Goal: Information Seeking & Learning: Get advice/opinions

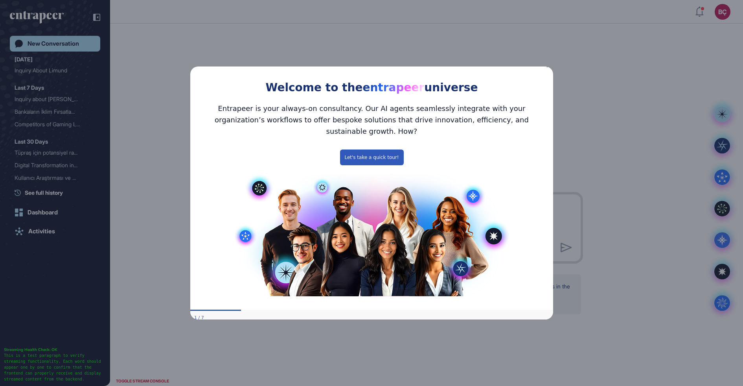
scroll to position [0, 0]
click at [549, 74] on div "Welcome to the entrapeer universe" at bounding box center [371, 79] width 363 height 36
click at [547, 73] on div "Welcome to the entrapeer universe" at bounding box center [371, 79] width 363 height 36
click at [549, 67] on icon "Close Preview" at bounding box center [548, 65] width 3 height 3
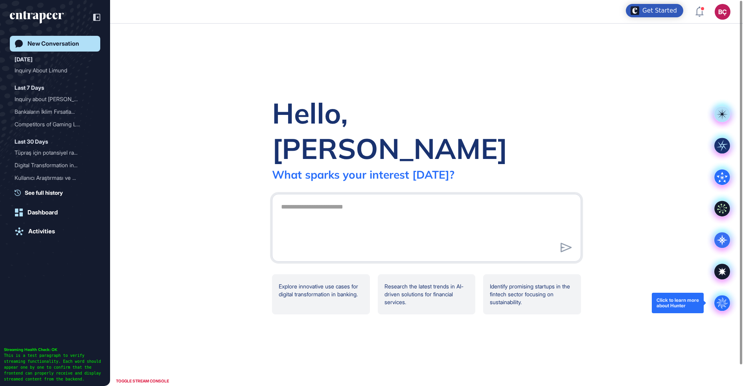
click at [717, 296] on icon ".cls-2{fill:#fff}" at bounding box center [723, 303] width 16 height 16
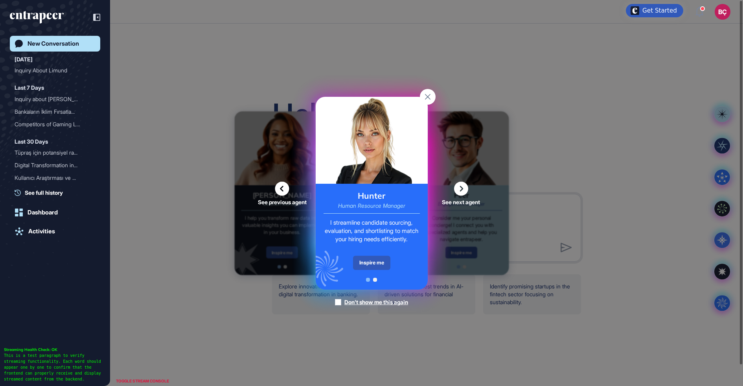
click at [372, 243] on div "I streamline candidate sourcing, evaluation, and shortlisting to match your hir…" at bounding box center [372, 230] width 96 height 25
click at [370, 258] on div "Inspire me" at bounding box center [371, 263] width 37 height 14
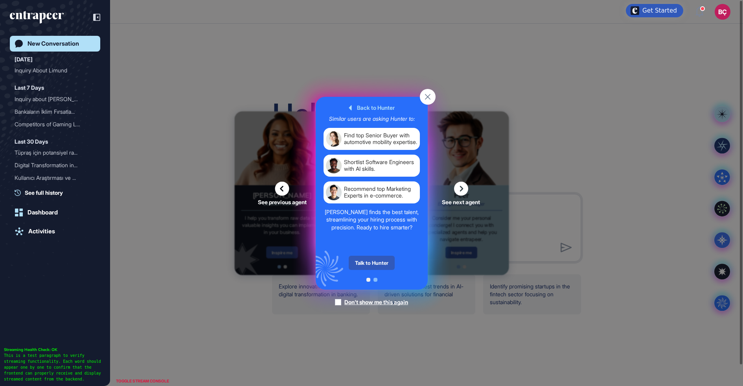
click at [369, 258] on div "Talk to Hunter" at bounding box center [372, 263] width 46 height 14
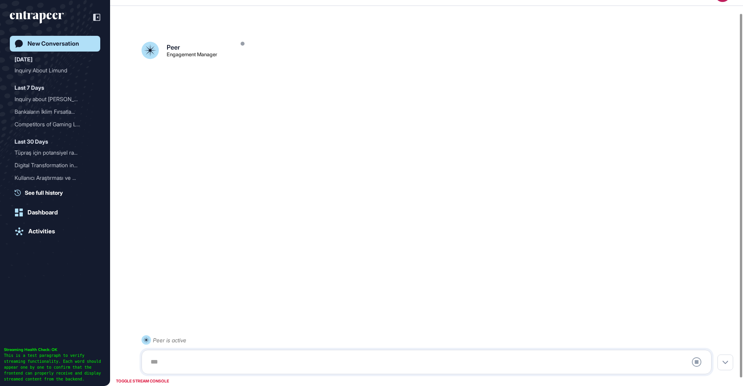
scroll to position [22, 0]
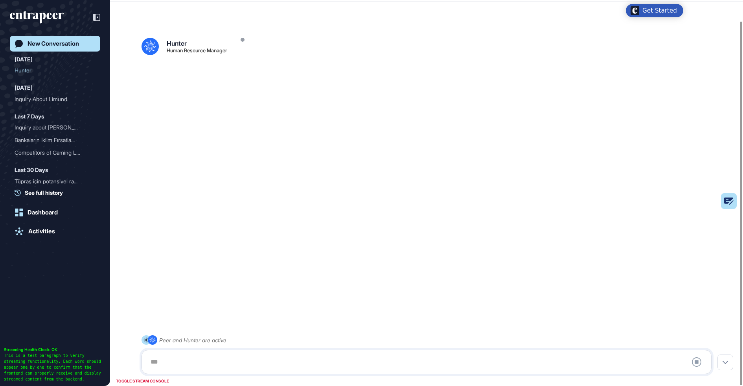
click at [240, 361] on div at bounding box center [427, 362] width 562 height 16
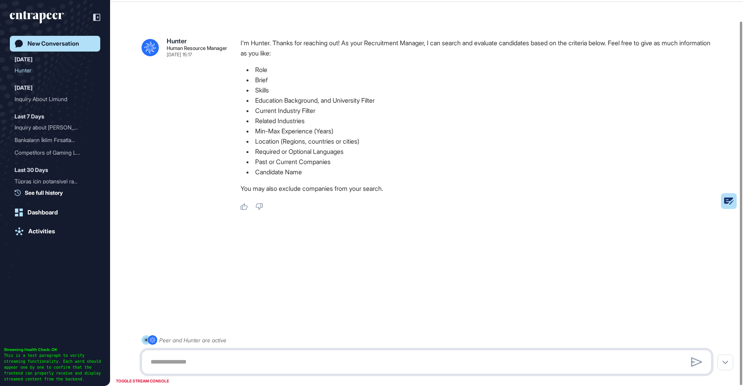
click at [238, 361] on textarea at bounding box center [427, 362] width 562 height 16
drag, startPoint x: 264, startPoint y: 362, endPoint x: 351, endPoint y: 361, distance: 87.3
click at [351, 361] on textarea "**********" at bounding box center [427, 362] width 562 height 16
click at [169, 363] on textarea "**********" at bounding box center [427, 362] width 562 height 16
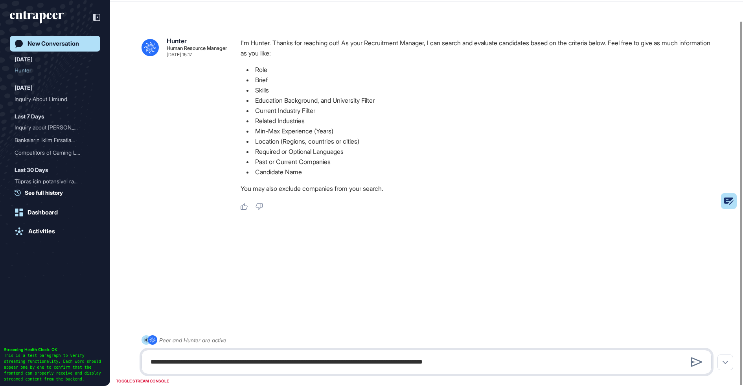
type textarea "**********"
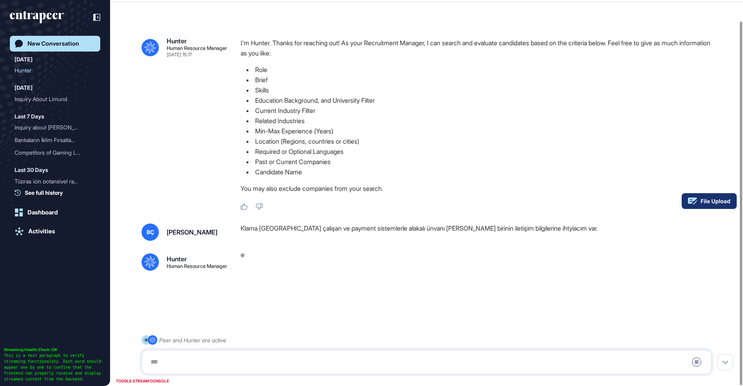
click at [719, 201] on rect at bounding box center [709, 201] width 55 height 16
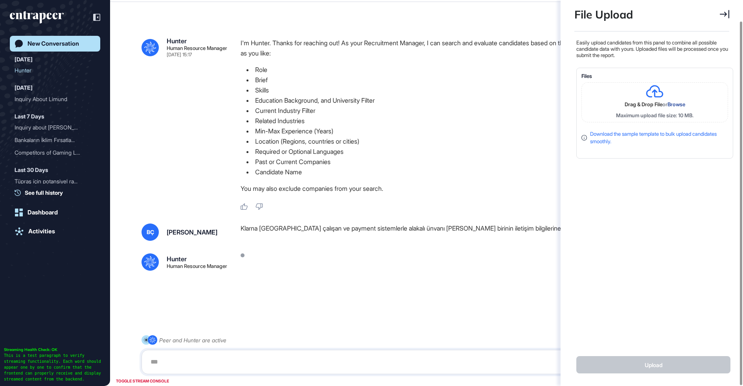
scroll to position [3, 0]
click at [722, 13] on icon at bounding box center [724, 14] width 9 height 9
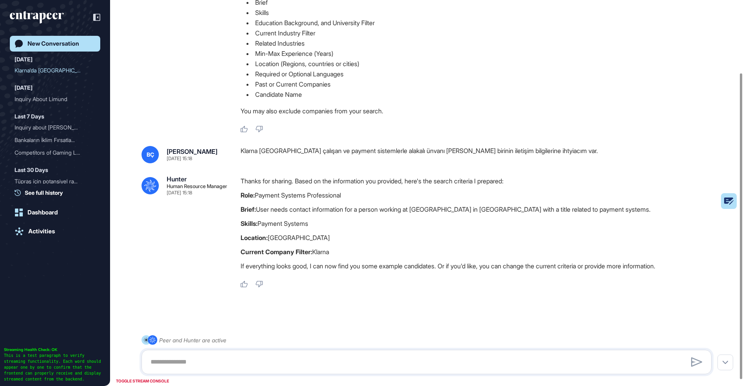
scroll to position [99, 0]
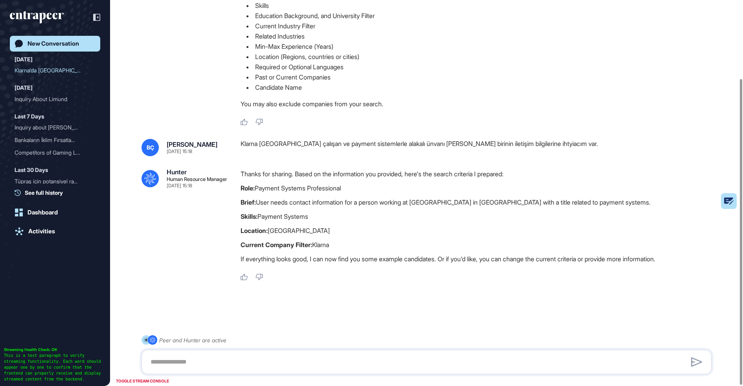
click at [326, 201] on p "Brief: User needs contact information for a person working at [GEOGRAPHIC_DATA]…" at bounding box center [479, 202] width 477 height 10
click at [330, 214] on p "Skills: Payment Systems" at bounding box center [479, 216] width 477 height 10
click at [312, 356] on textarea at bounding box center [427, 362] width 562 height 16
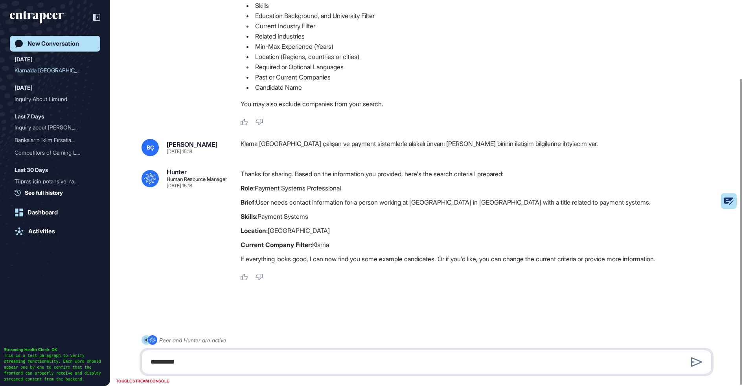
type textarea "**********"
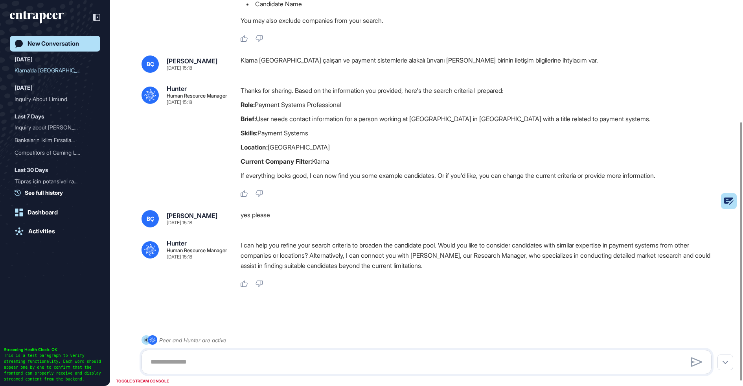
scroll to position [189, 0]
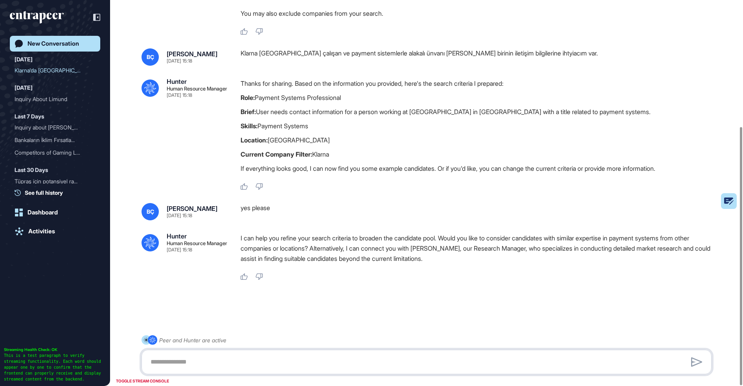
click at [245, 362] on textarea at bounding box center [427, 362] width 562 height 16
type textarea "**********"
click at [259, 48] on div "Klarna [GEOGRAPHIC_DATA] çalışan ve payment sistemlerle alakalı ünvanı [PERSON_…" at bounding box center [479, 56] width 477 height 17
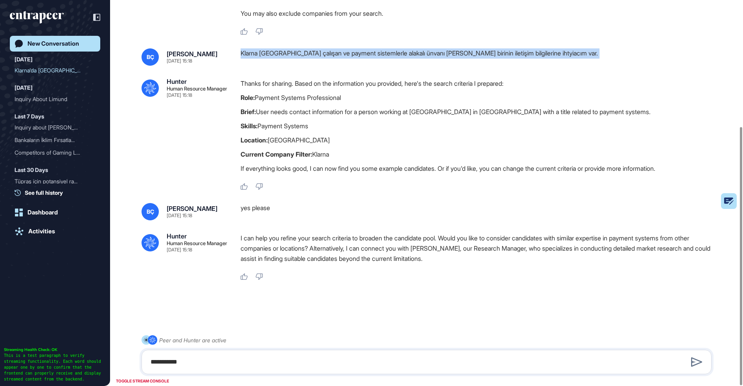
click at [259, 48] on div "Klarna [GEOGRAPHIC_DATA] çalışan ve payment sistemlerle alakalı ünvanı [PERSON_…" at bounding box center [479, 56] width 477 height 17
copy div "Klarna [GEOGRAPHIC_DATA] çalışan ve payment sistemlerle alakalı ünvanı [PERSON_…"
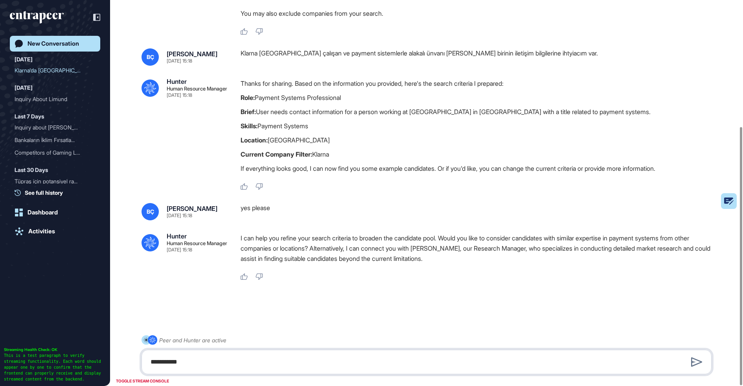
click at [187, 360] on textarea "**********" at bounding box center [427, 362] width 562 height 16
paste textarea "**********"
type textarea "**********"
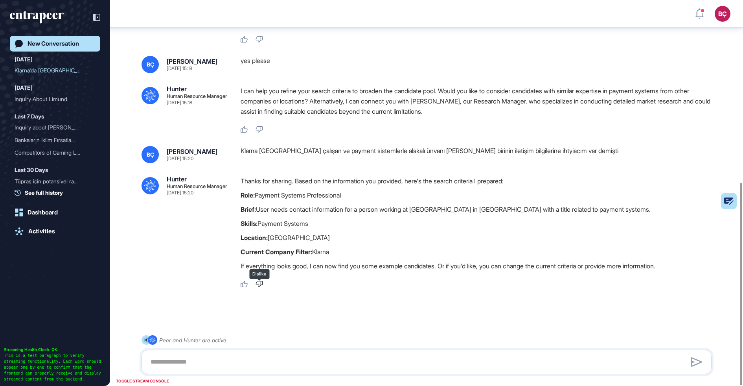
scroll to position [348, 0]
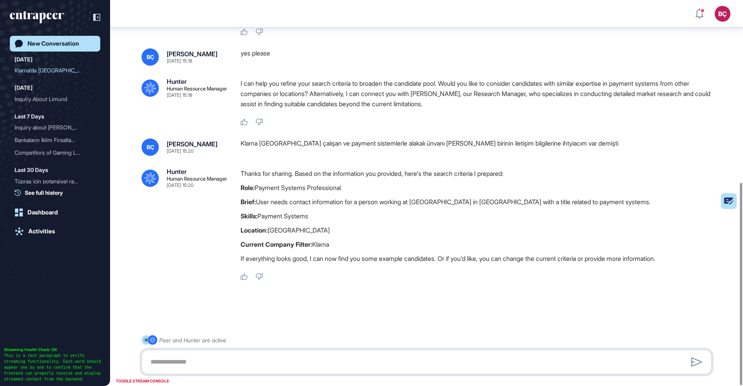
click at [240, 356] on textarea at bounding box center [427, 362] width 562 height 16
type textarea "********"
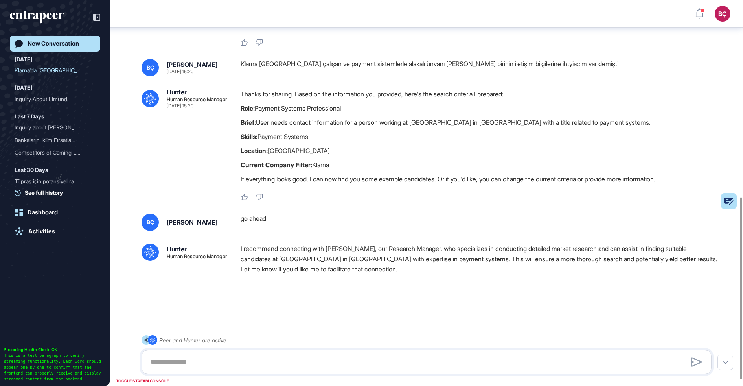
scroll to position [431, 0]
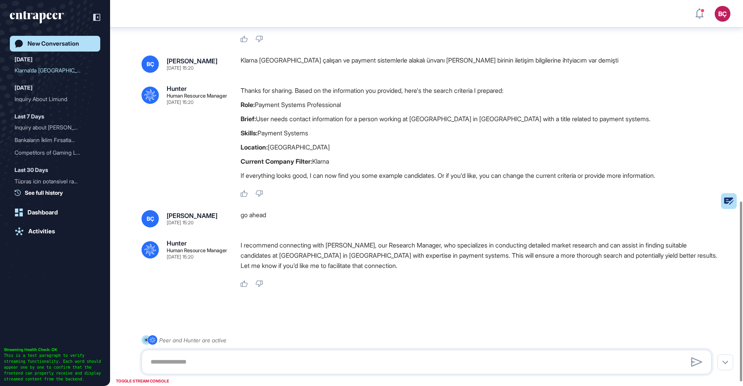
click at [257, 244] on p "I recommend connecting with [PERSON_NAME], our Research Manager, who specialize…" at bounding box center [479, 255] width 477 height 31
click at [276, 245] on p "I recommend connecting with [PERSON_NAME], our Research Manager, who specialize…" at bounding box center [479, 255] width 477 height 31
click at [306, 240] on p "I recommend connecting with [PERSON_NAME], our Research Manager, who specialize…" at bounding box center [479, 255] width 477 height 31
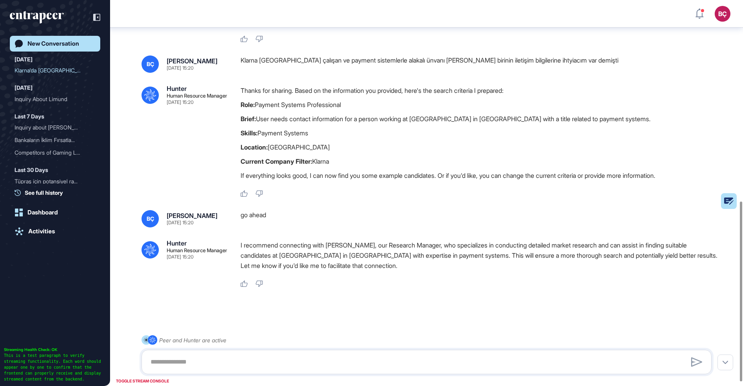
click at [306, 240] on p "I recommend connecting with [PERSON_NAME], our Research Manager, who specialize…" at bounding box center [479, 255] width 477 height 31
click at [304, 252] on p "I recommend connecting with [PERSON_NAME], our Research Manager, who specialize…" at bounding box center [479, 255] width 477 height 31
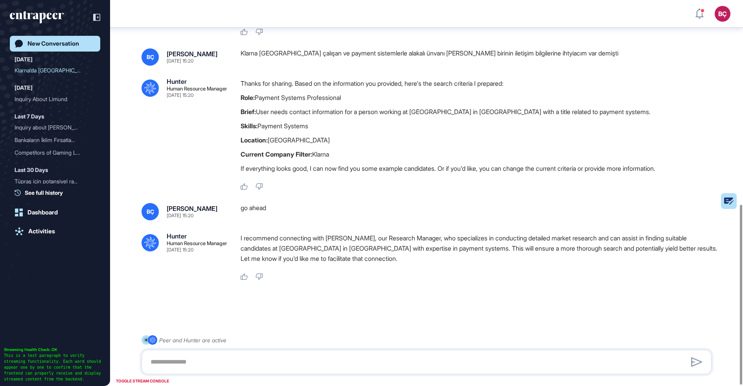
click at [278, 348] on div ".cls-2{fill:#fff} Peer and Hunter are active" at bounding box center [427, 354] width 570 height 39
click at [278, 354] on div at bounding box center [427, 362] width 570 height 24
click at [271, 359] on textarea at bounding box center [427, 362] width 562 height 16
type textarea "***"
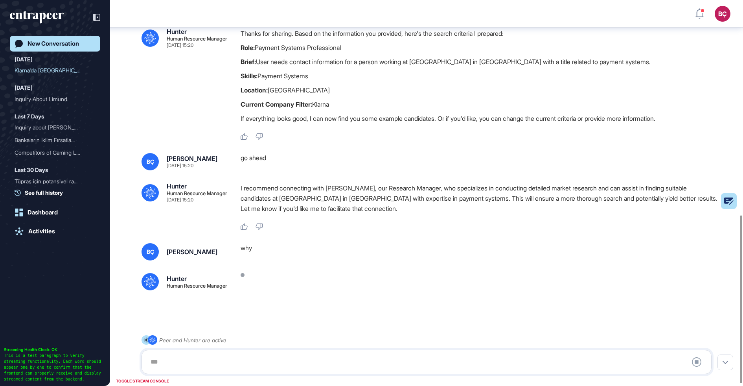
scroll to position [498, 0]
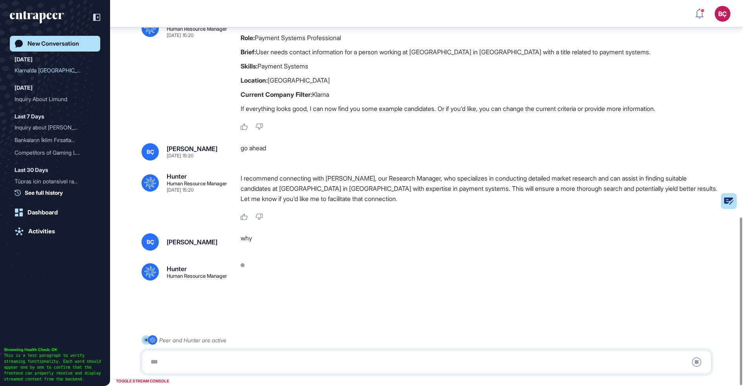
click at [279, 179] on p "I recommend connecting with [PERSON_NAME], our Research Manager, who specialize…" at bounding box center [479, 188] width 477 height 31
click at [280, 184] on p "I recommend connecting with [PERSON_NAME], our Research Manager, who specialize…" at bounding box center [479, 188] width 477 height 31
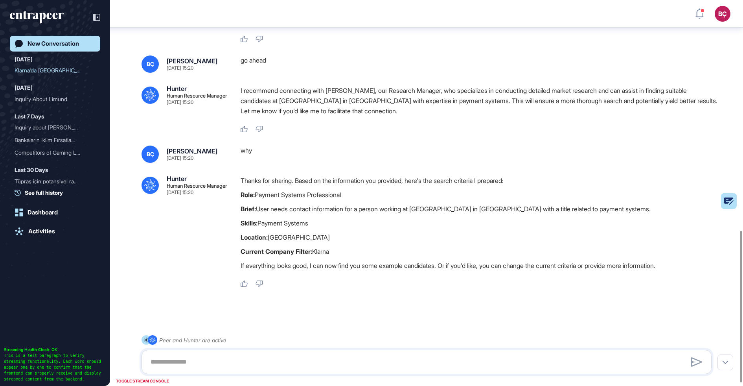
scroll to position [592, 0]
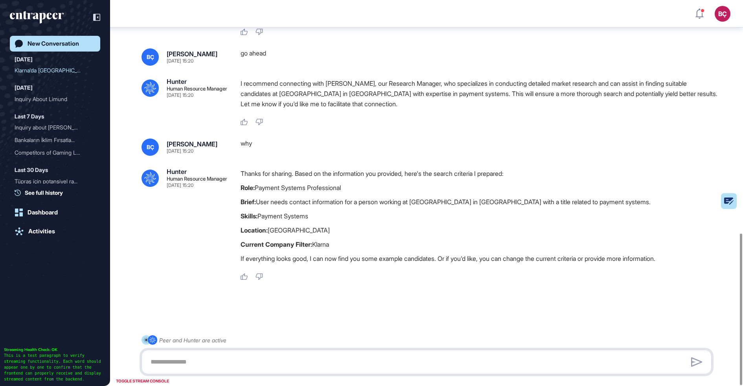
click at [263, 361] on textarea at bounding box center [427, 362] width 562 height 16
type textarea "**********"
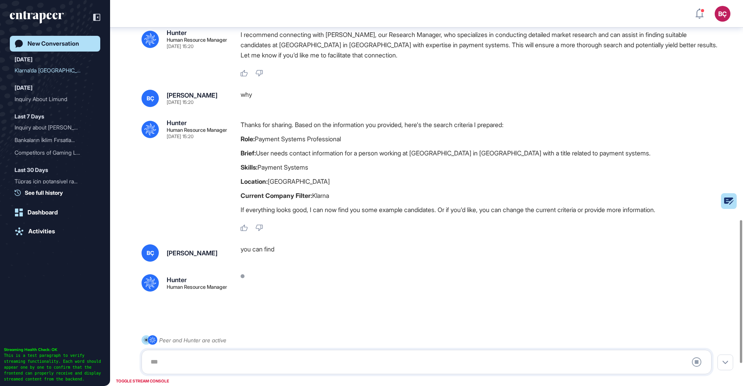
scroll to position [653, 0]
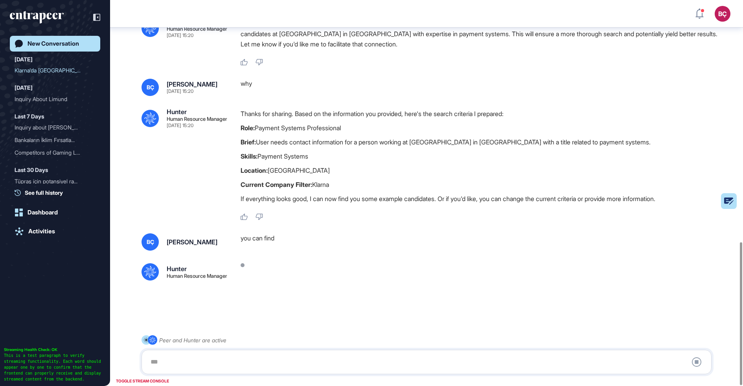
click at [308, 196] on p "If everything looks good, I can now find you some example candidates. Or if you…" at bounding box center [479, 198] width 477 height 10
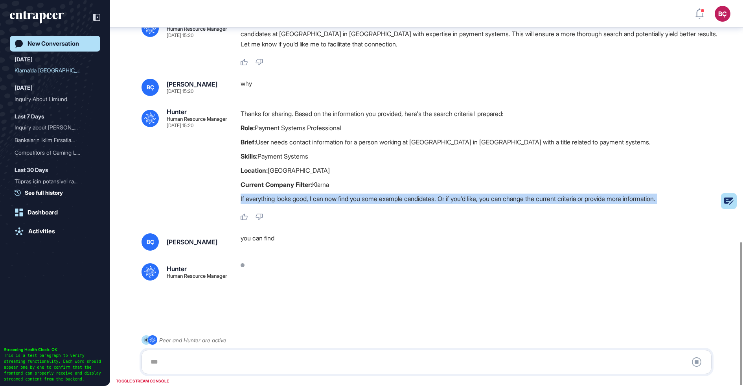
click at [309, 200] on p "If everything looks good, I can now find you some example candidates. Or if you…" at bounding box center [479, 198] width 477 height 10
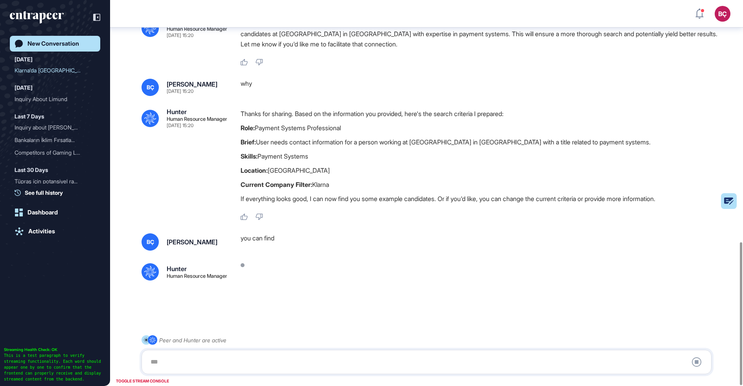
click at [269, 239] on div "you can find" at bounding box center [479, 241] width 477 height 17
click at [278, 239] on div "you can find" at bounding box center [479, 241] width 477 height 17
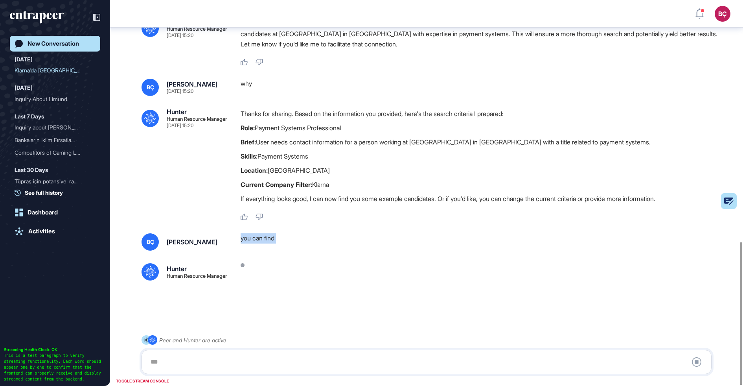
click at [278, 239] on div "you can find" at bounding box center [479, 241] width 477 height 17
click at [284, 239] on div "you can find" at bounding box center [479, 241] width 477 height 17
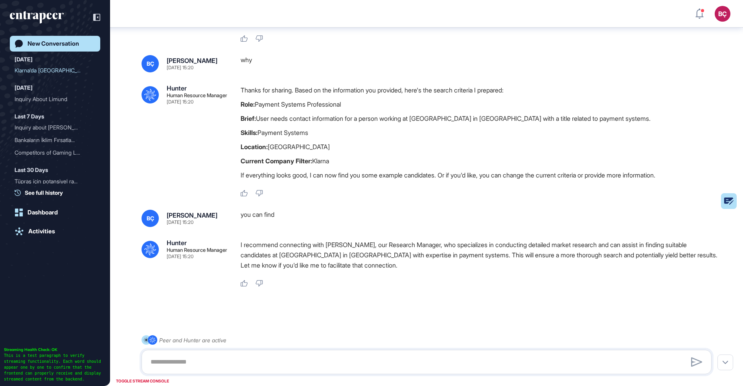
scroll to position [676, 0]
click at [295, 245] on p "I recommend connecting with [PERSON_NAME], our Research Manager, who specialize…" at bounding box center [479, 254] width 477 height 31
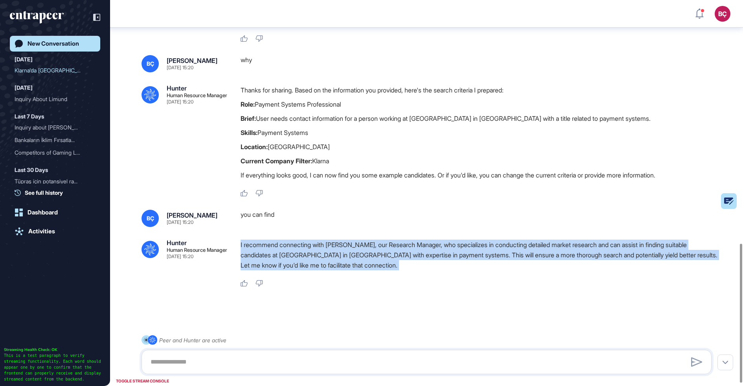
click at [296, 251] on p "I recommend connecting with [PERSON_NAME], our Research Manager, who specialize…" at bounding box center [479, 254] width 477 height 31
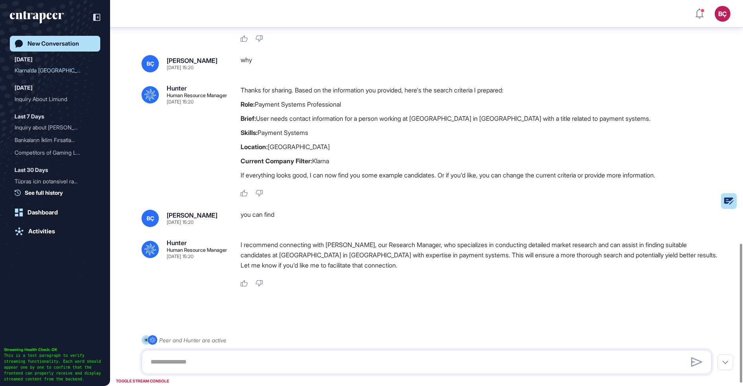
click at [293, 247] on p "I recommend connecting with [PERSON_NAME], our Research Manager, who specialize…" at bounding box center [479, 254] width 477 height 31
click at [294, 252] on p "I recommend connecting with [PERSON_NAME], our Research Manager, who specialize…" at bounding box center [479, 254] width 477 height 31
click at [247, 170] on p "If everything looks good, I can now find you some example candidates. Or if you…" at bounding box center [479, 175] width 477 height 10
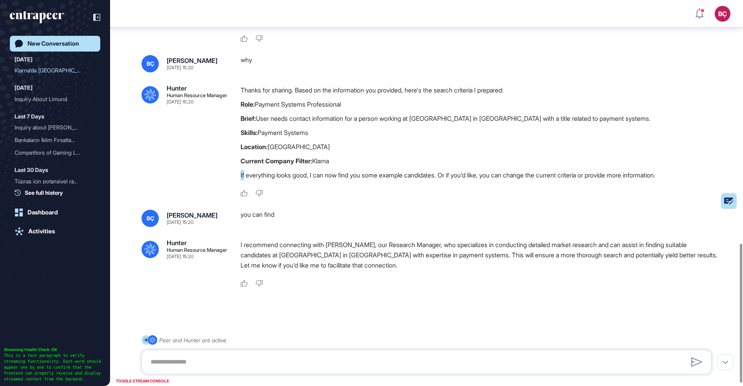
click at [247, 170] on p "If everything looks good, I can now find you some example candidates. Or if you…" at bounding box center [479, 175] width 477 height 10
click at [249, 164] on strong "Current Company Filter:" at bounding box center [277, 161] width 72 height 8
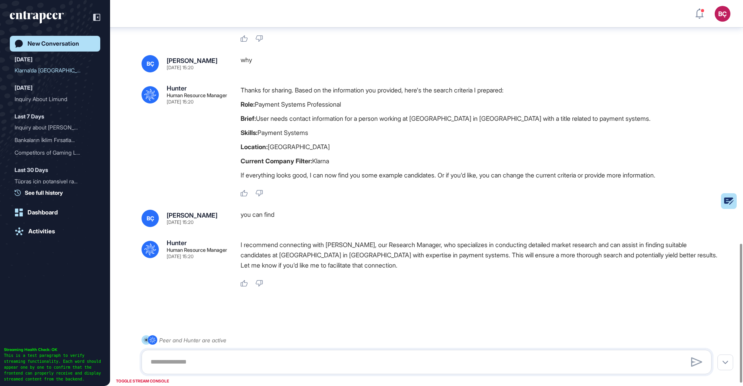
click at [250, 145] on strong "Location:" at bounding box center [254, 147] width 27 height 8
click at [261, 137] on p "Skills: Payment Systems" at bounding box center [479, 132] width 477 height 10
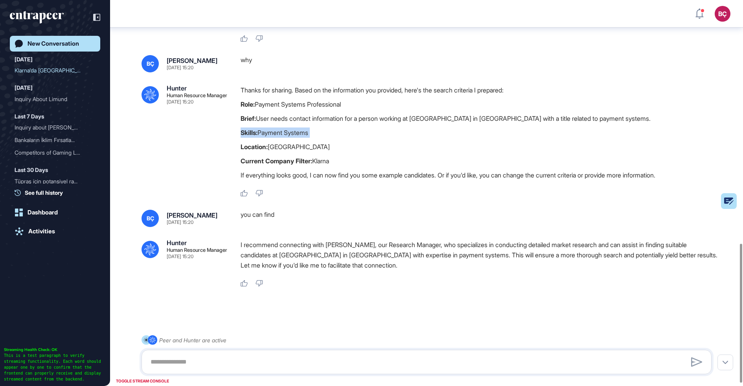
click at [261, 137] on p "Skills: Payment Systems" at bounding box center [479, 132] width 477 height 10
click at [264, 121] on p "Brief: User needs contact information for a person working at [GEOGRAPHIC_DATA]…" at bounding box center [479, 118] width 477 height 10
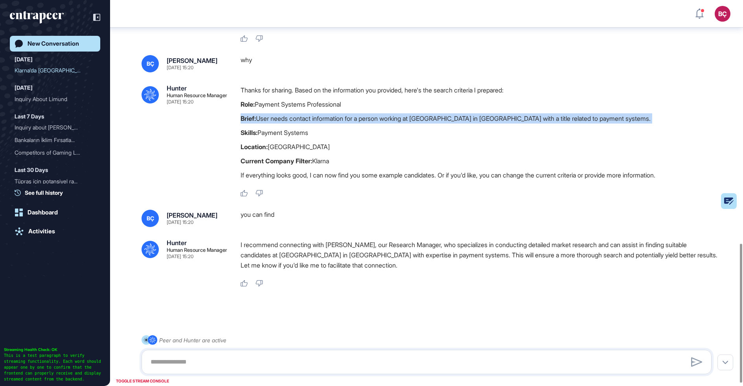
click at [264, 121] on p "Brief: User needs contact information for a person working at [GEOGRAPHIC_DATA]…" at bounding box center [479, 118] width 477 height 10
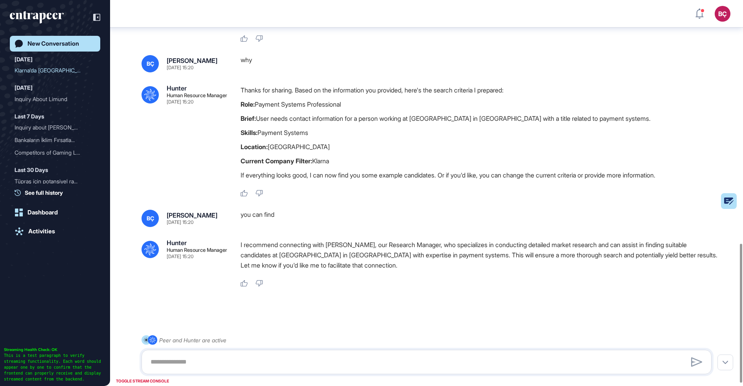
click at [260, 102] on p "Role: Payment Systems Professional" at bounding box center [479, 104] width 477 height 10
click at [260, 125] on div "Thanks for sharing. Based on the information you provided, here's the search cr…" at bounding box center [479, 134] width 477 height 99
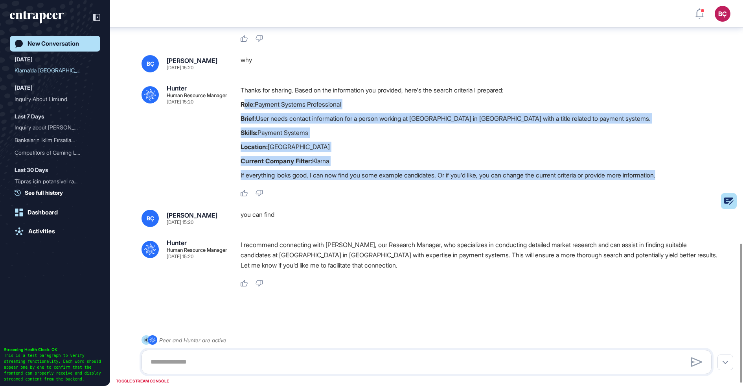
drag, startPoint x: 336, startPoint y: 181, endPoint x: 243, endPoint y: 102, distance: 121.4
click at [243, 102] on div "Thanks for sharing. Based on the information you provided, here's the search cr…" at bounding box center [479, 134] width 477 height 99
click at [243, 102] on strong "Role:" at bounding box center [248, 104] width 14 height 8
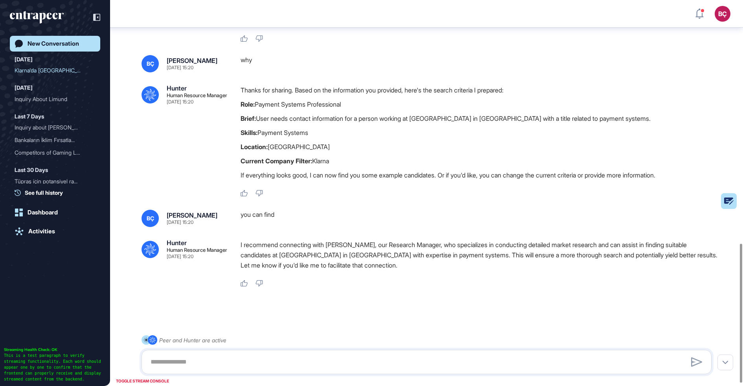
click at [243, 102] on strong "Role:" at bounding box center [248, 104] width 14 height 8
click at [243, 118] on strong "Brief:" at bounding box center [248, 118] width 15 height 8
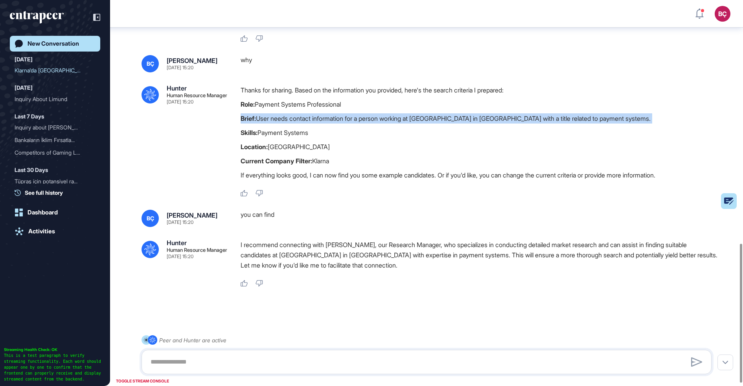
click at [243, 118] on strong "Brief:" at bounding box center [248, 118] width 15 height 8
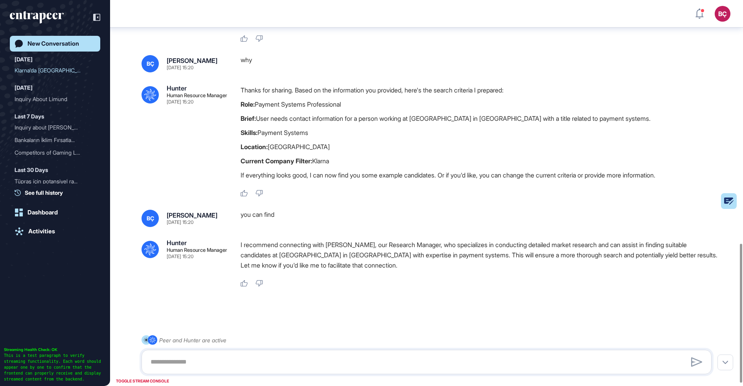
click at [243, 134] on strong "Skills:" at bounding box center [249, 133] width 17 height 8
click at [245, 147] on strong "Location:" at bounding box center [254, 147] width 27 height 8
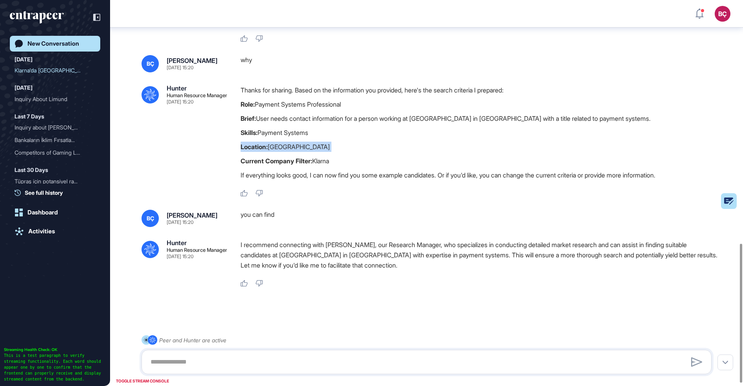
click at [245, 147] on strong "Location:" at bounding box center [254, 147] width 27 height 8
click at [236, 147] on div ".cls-2{fill:#fff} Hunter Human Resource Manager [DATE] 15:20 Thanks for sharing…" at bounding box center [427, 141] width 570 height 112
click at [287, 349] on div ".cls-2{fill:#fff} Peer and Hunter are active" at bounding box center [427, 354] width 570 height 39
click at [286, 352] on div at bounding box center [427, 362] width 570 height 24
click at [286, 354] on textarea at bounding box center [427, 362] width 562 height 16
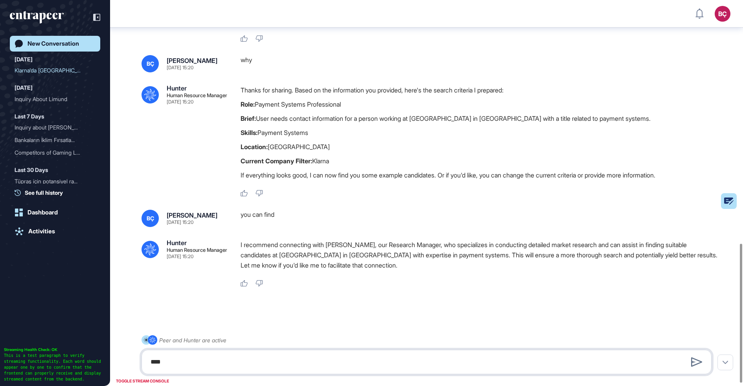
type textarea "*****"
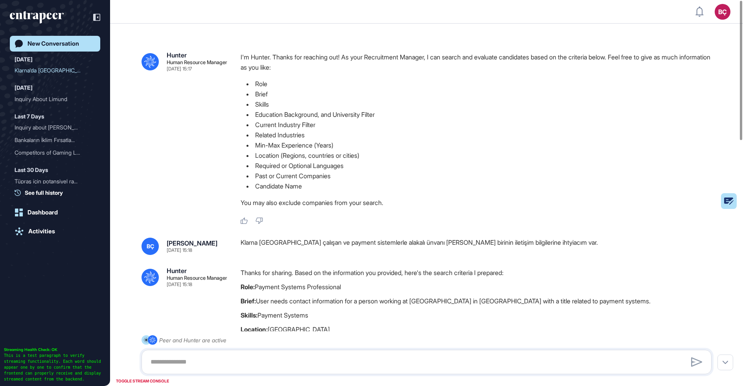
click at [290, 239] on div "Klarna [GEOGRAPHIC_DATA] çalışan ve payment sistemlerle alakalı ünvanı [PERSON_…" at bounding box center [479, 246] width 477 height 17
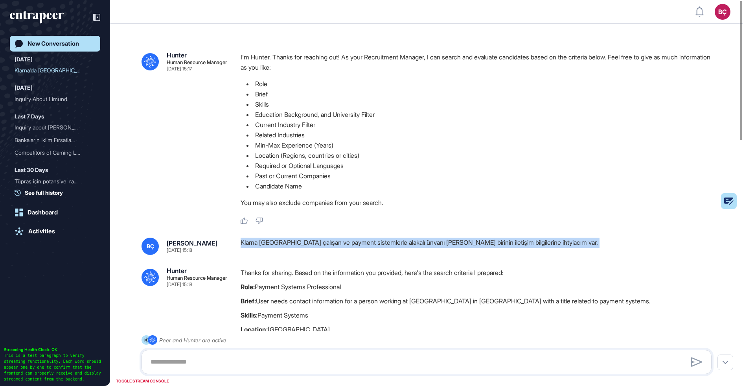
copy div "Klarna [GEOGRAPHIC_DATA] çalışan ve payment sistemlerle alakalı ünvanı [PERSON_…"
click at [48, 45] on div "New Conversation" at bounding box center [54, 43] width 52 height 7
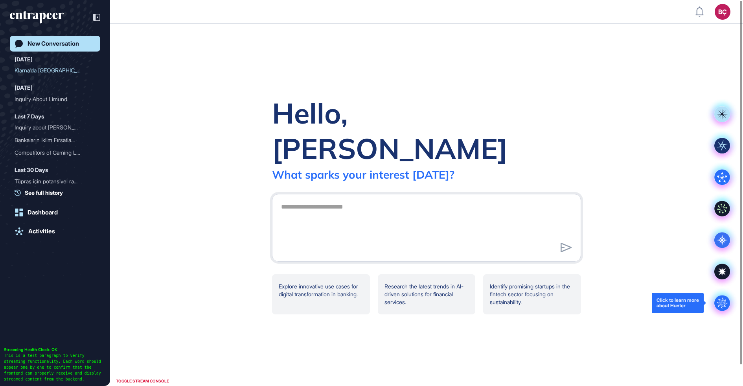
click at [720, 303] on circle at bounding box center [723, 303] width 16 height 16
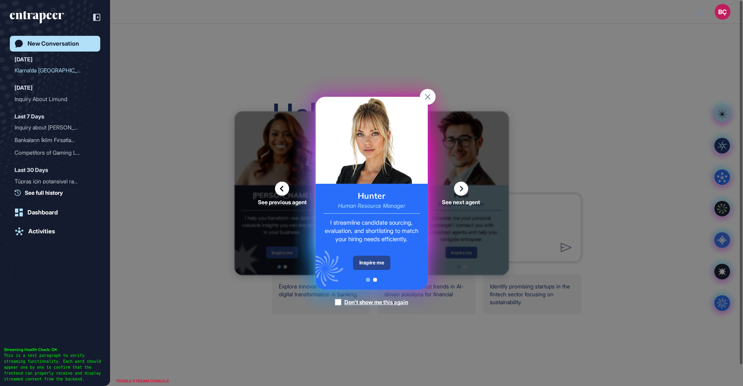
click at [381, 266] on div "Inspire me" at bounding box center [371, 263] width 37 height 14
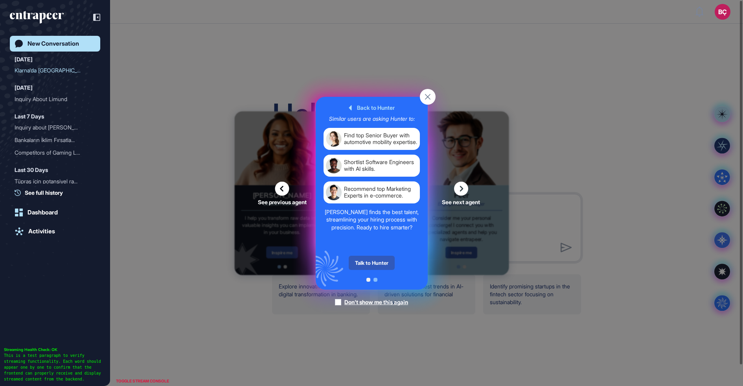
click at [381, 266] on div "Talk to Hunter" at bounding box center [372, 263] width 46 height 14
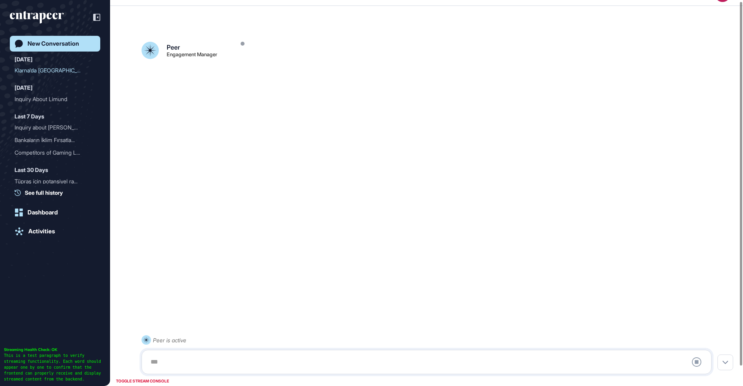
scroll to position [22, 0]
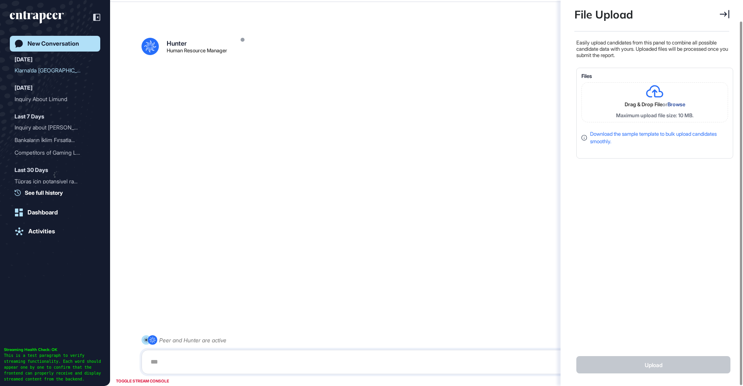
scroll to position [3, 0]
click at [213, 365] on div at bounding box center [427, 362] width 562 height 16
click at [722, 17] on icon at bounding box center [724, 14] width 9 height 9
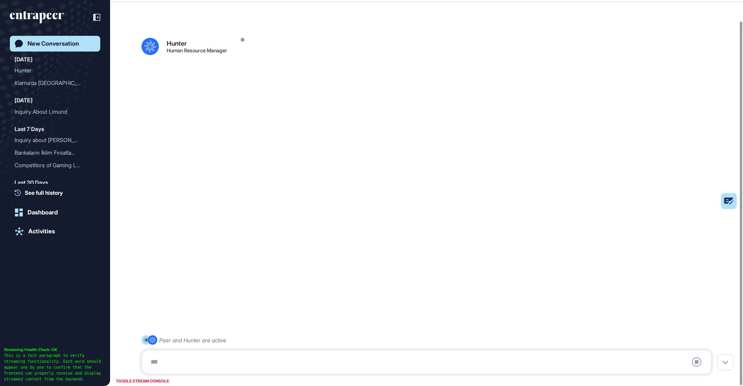
scroll to position [283, 2]
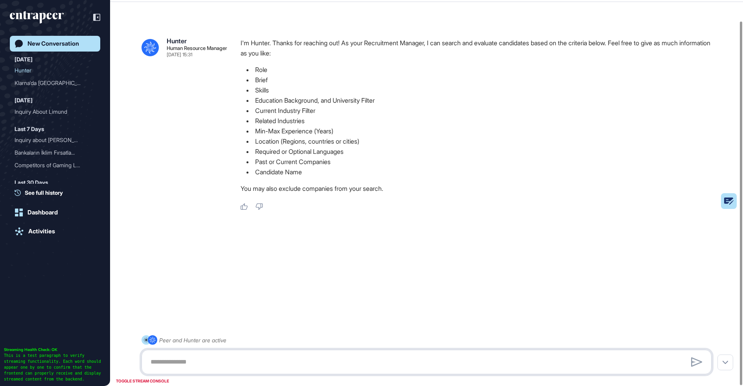
click at [267, 360] on textarea at bounding box center [427, 362] width 562 height 16
paste textarea "**********"
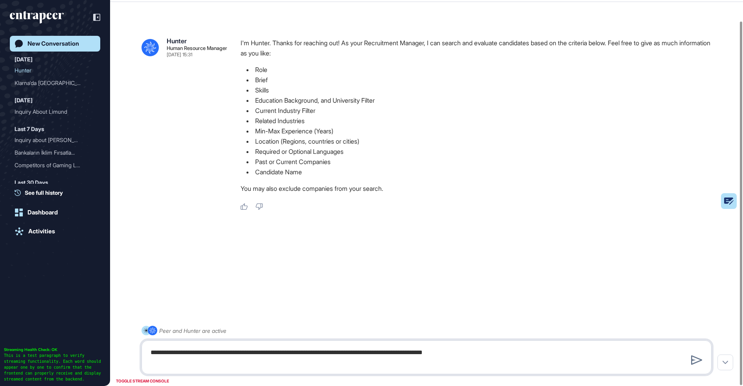
type textarea "**********"
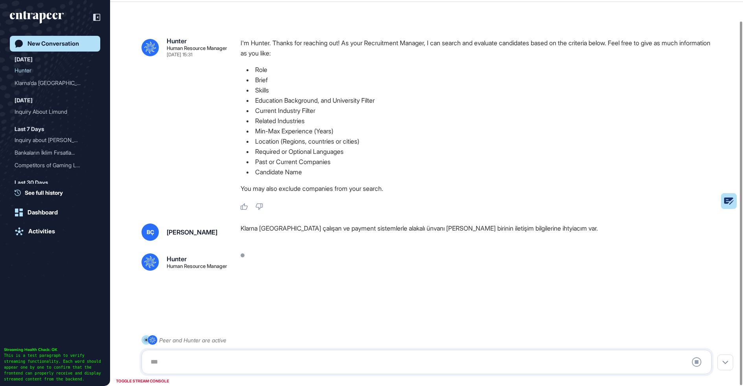
click at [338, 232] on div "Klarna [GEOGRAPHIC_DATA] çalışan ve payment sistemlerle alakalı ünvanı [PERSON_…" at bounding box center [479, 231] width 477 height 17
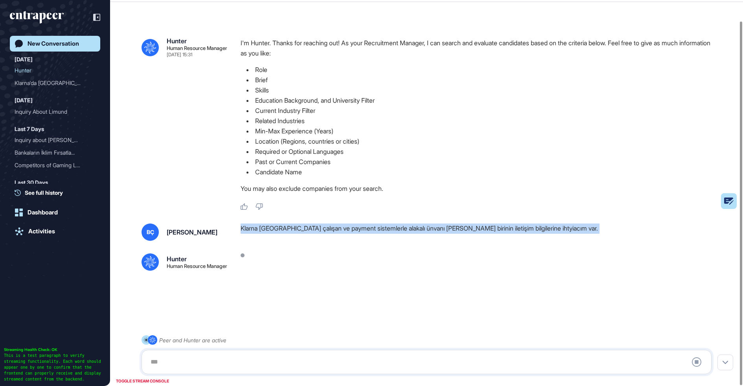
click at [338, 232] on div "Klarna [GEOGRAPHIC_DATA] çalışan ve payment sistemlerle alakalı ünvanı [PERSON_…" at bounding box center [479, 231] width 477 height 17
click at [321, 234] on div "Klarna [GEOGRAPHIC_DATA] çalışan ve payment sistemlerle alakalı ünvanı [PERSON_…" at bounding box center [479, 231] width 477 height 17
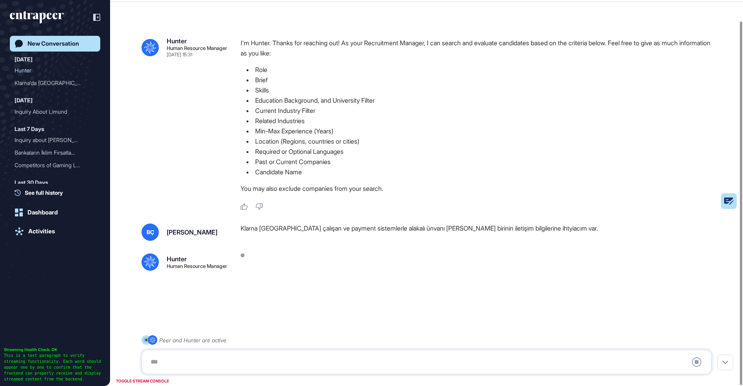
click at [319, 227] on div "Klarna [GEOGRAPHIC_DATA] çalışan ve payment sistemlerle alakalı ünvanı [PERSON_…" at bounding box center [479, 231] width 477 height 17
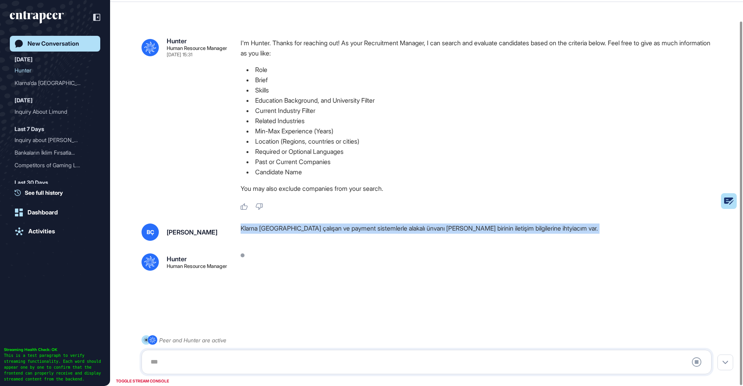
click at [319, 227] on div "Klarna [GEOGRAPHIC_DATA] çalışan ve payment sistemlerle alakalı ünvanı [PERSON_…" at bounding box center [479, 231] width 477 height 17
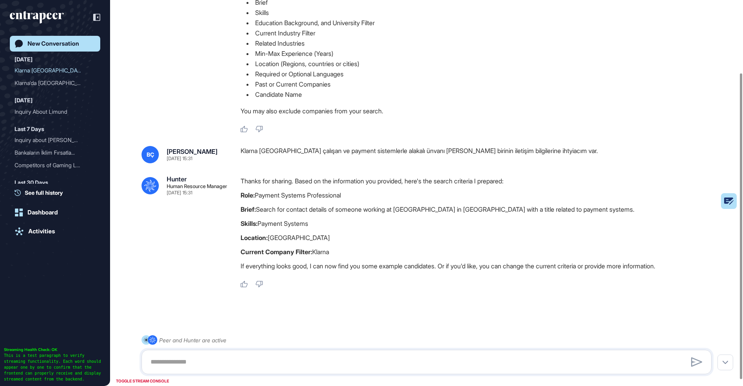
scroll to position [99, 0]
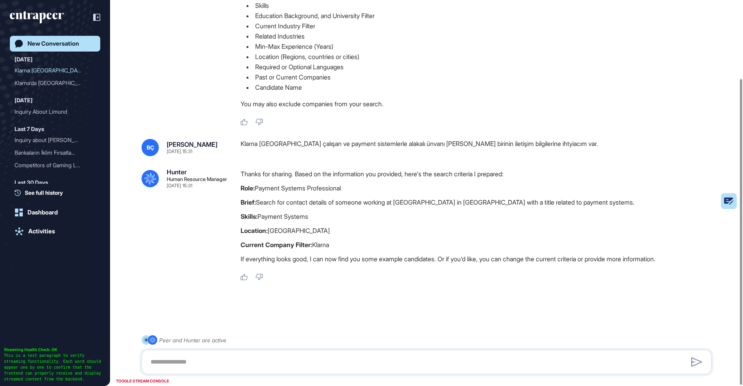
click at [280, 353] on div at bounding box center [427, 362] width 570 height 24
click at [276, 360] on textarea at bounding box center [427, 362] width 562 height 16
type textarea "**********"
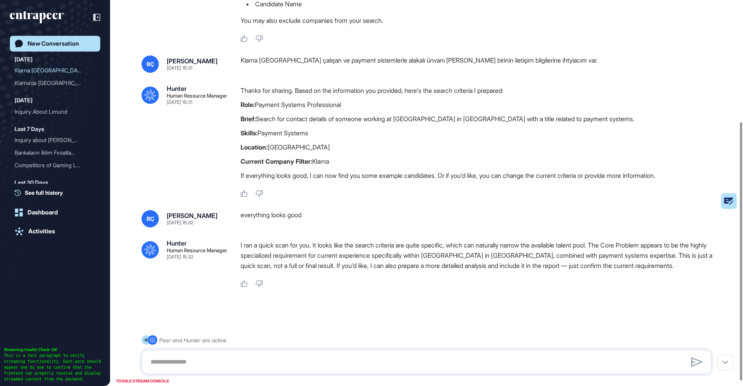
scroll to position [189, 0]
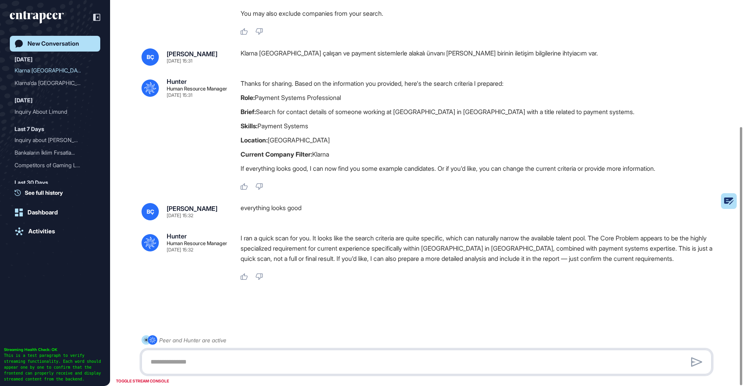
click at [281, 359] on textarea at bounding box center [427, 362] width 562 height 16
click at [276, 359] on textarea at bounding box center [427, 362] width 562 height 16
type textarea "**********"
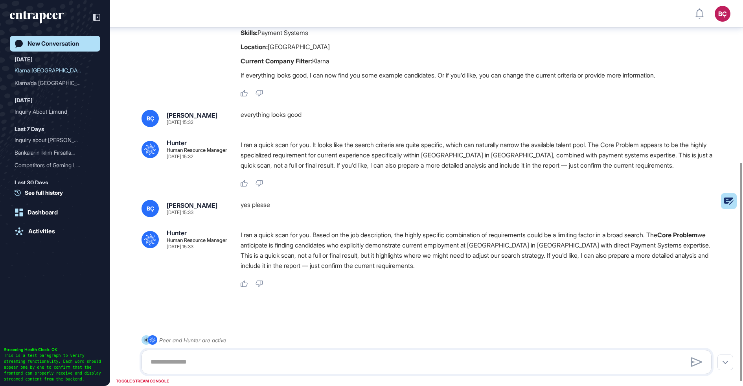
scroll to position [293, 0]
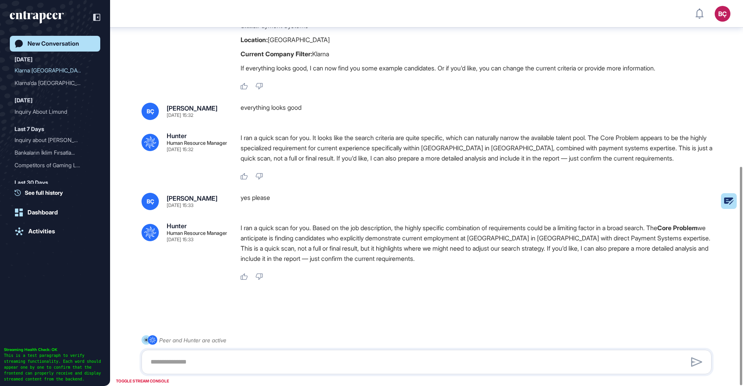
click at [347, 250] on p "I ran a quick scan for you. Based on the job description, the highly specific c…" at bounding box center [479, 243] width 477 height 41
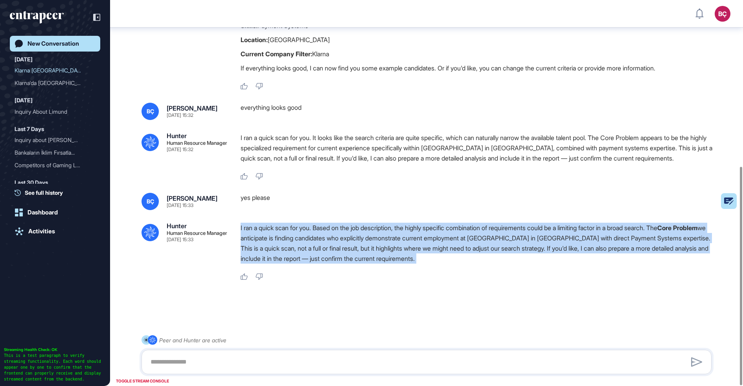
click at [356, 242] on p "I ran a quick scan for you. Based on the job description, the highly specific c…" at bounding box center [479, 243] width 477 height 41
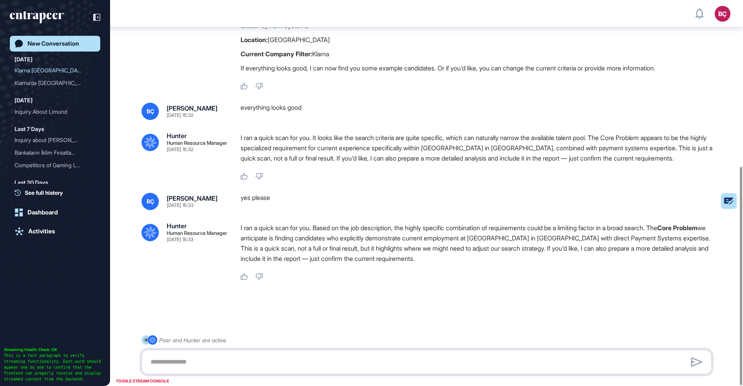
click at [303, 358] on textarea at bounding box center [427, 362] width 562 height 16
click at [300, 239] on p "I ran a quick scan for you. Based on the job description, the highly specific c…" at bounding box center [479, 243] width 477 height 41
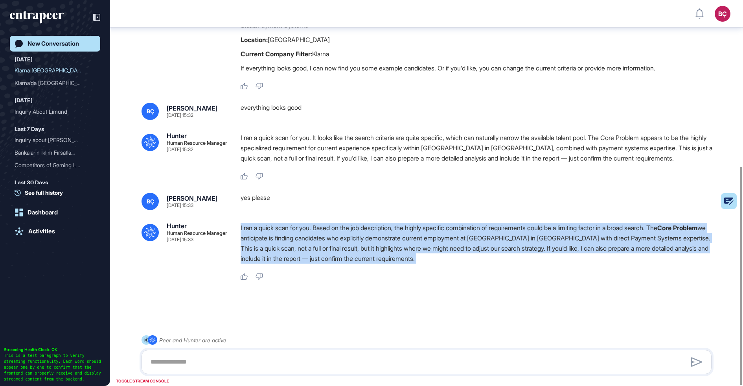
click at [408, 248] on p "I ran a quick scan for you. Based on the job description, the highly specific c…" at bounding box center [479, 243] width 477 height 41
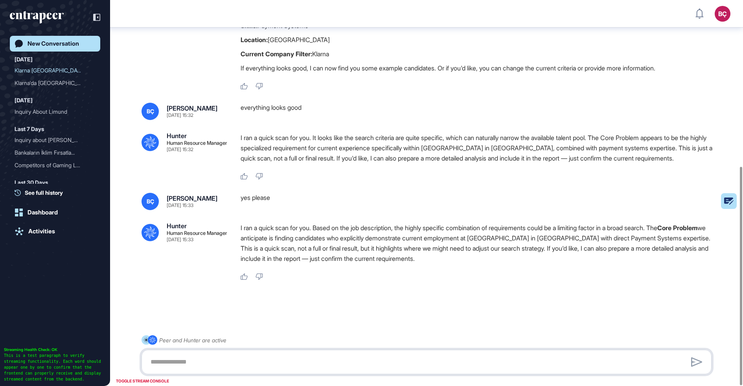
click at [343, 357] on textarea at bounding box center [427, 362] width 562 height 16
click at [341, 359] on textarea at bounding box center [427, 362] width 562 height 16
type textarea "**********"
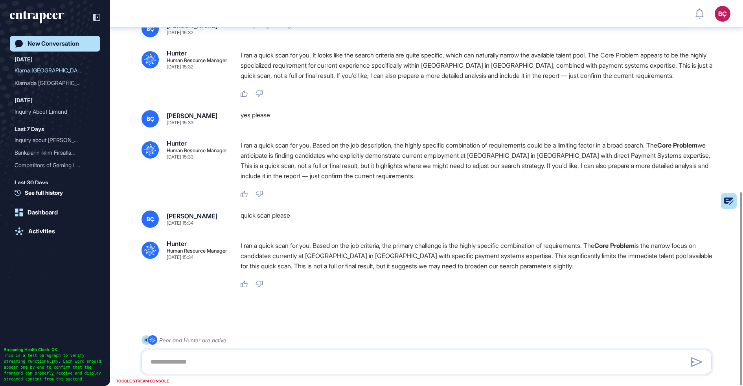
scroll to position [383, 0]
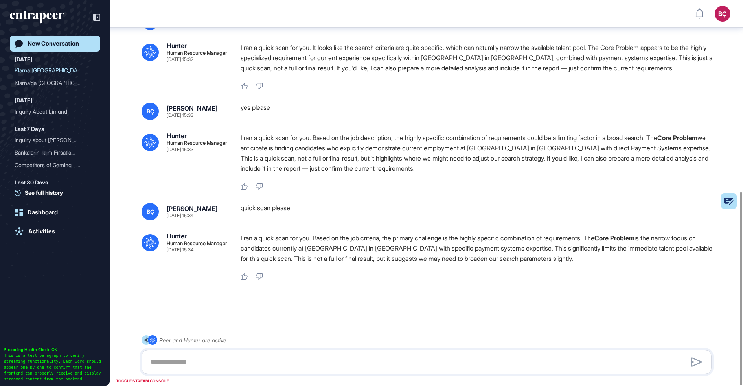
click at [262, 205] on div "quick scan please" at bounding box center [479, 211] width 477 height 17
copy div "quick scan please .cls-2{fill:#fff}"
click at [239, 360] on textarea at bounding box center [427, 362] width 562 height 16
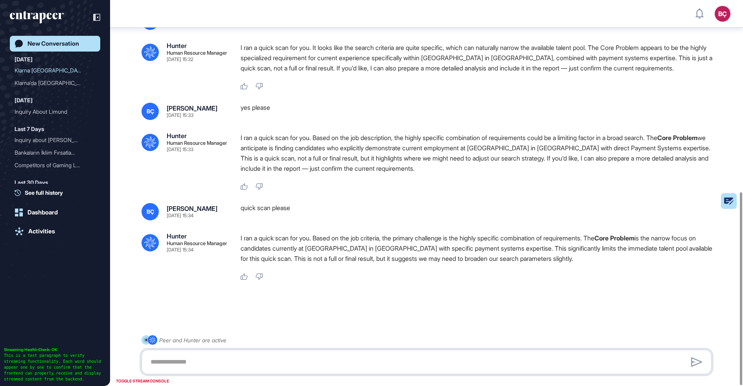
paste textarea "**********"
type textarea "**********"
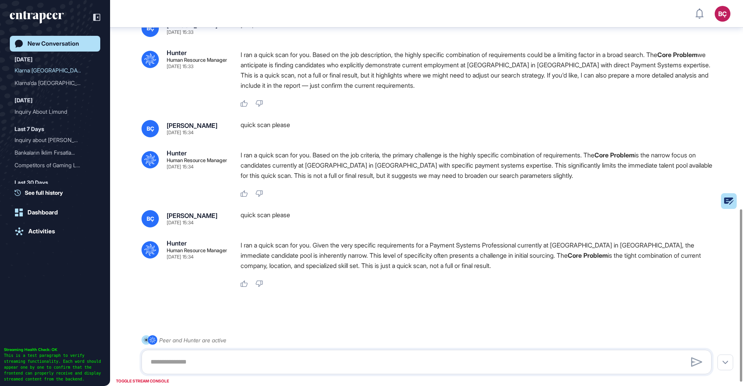
scroll to position [473, 0]
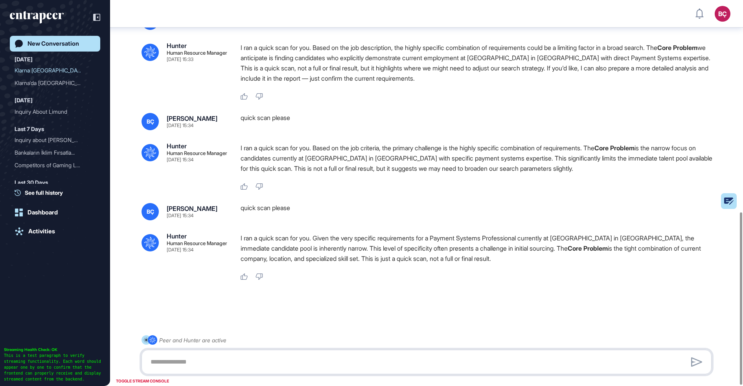
click at [273, 362] on textarea at bounding box center [427, 362] width 562 height 16
paste textarea "**********"
type textarea "**********"
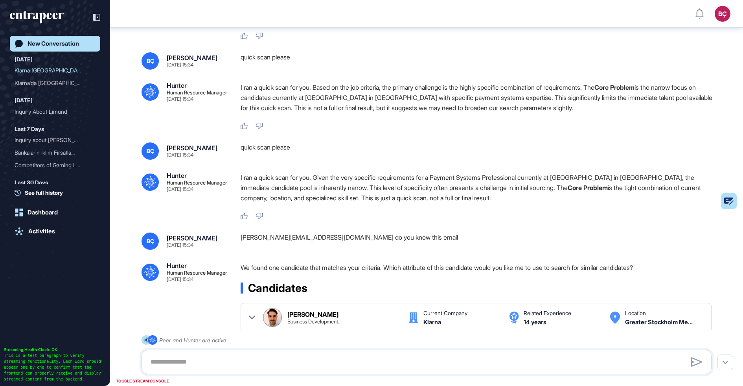
scroll to position [591, 0]
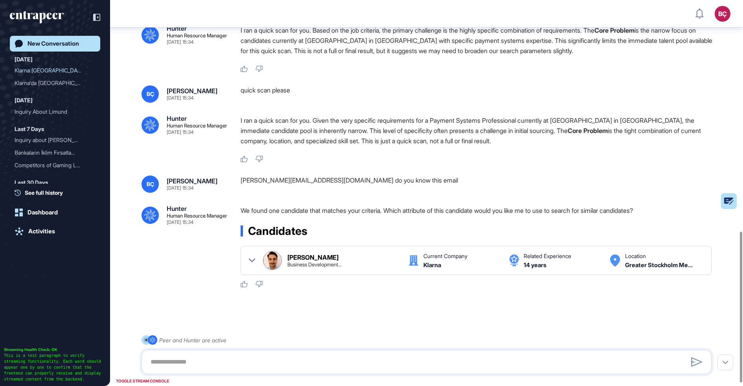
click at [253, 256] on div at bounding box center [252, 260] width 6 height 19
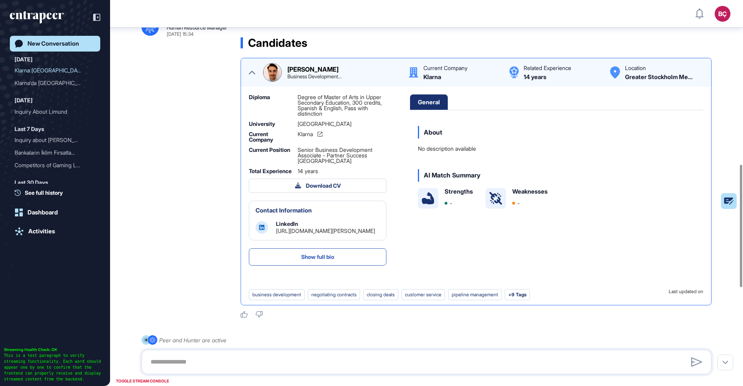
scroll to position [827, 0]
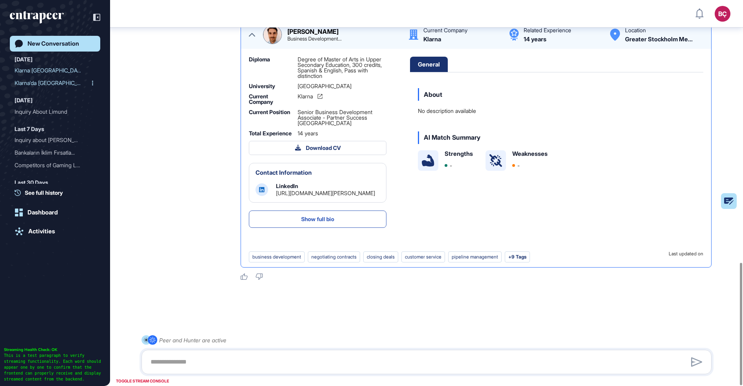
click at [38, 83] on div "Klarna'da [GEOGRAPHIC_DATA] ça..." at bounding box center [52, 83] width 75 height 13
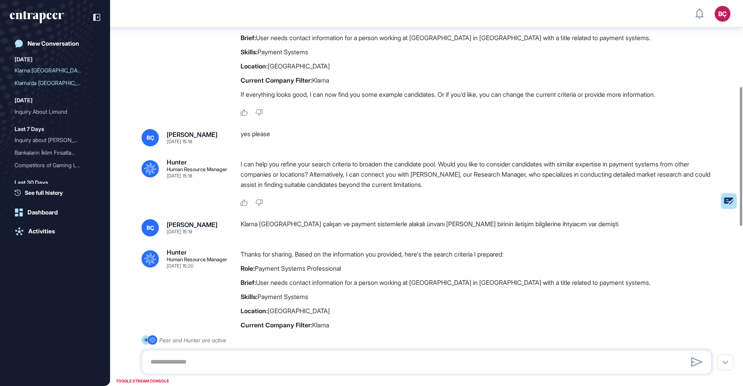
scroll to position [269, 0]
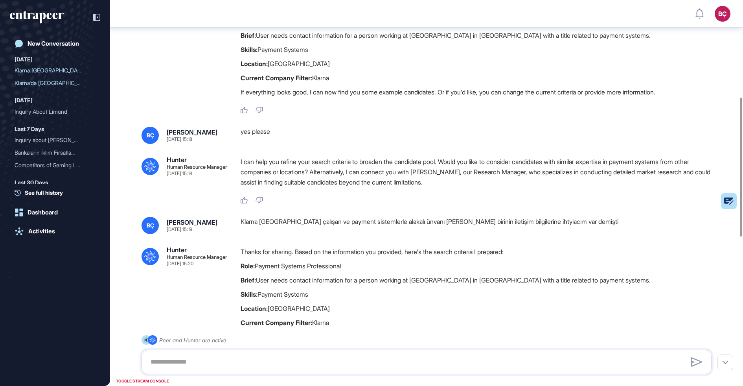
click at [244, 175] on p "I can help you refine your search criteria to broaden the candidate pool. Would…" at bounding box center [479, 172] width 477 height 31
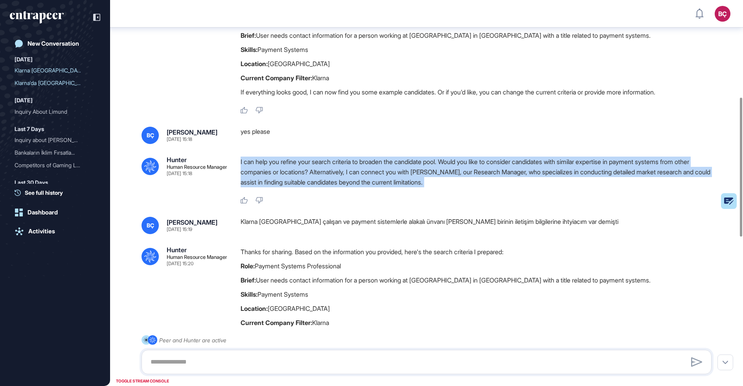
click at [251, 171] on p "I can help you refine your search criteria to broaden the candidate pool. Would…" at bounding box center [479, 172] width 477 height 31
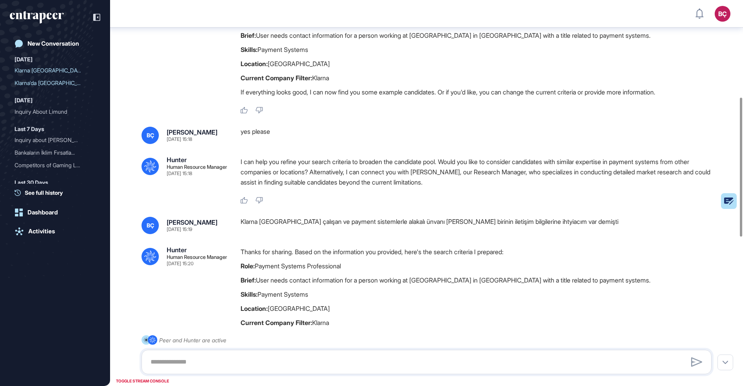
click at [251, 171] on p "I can help you refine your search criteria to broaden the candidate pool. Would…" at bounding box center [479, 172] width 477 height 31
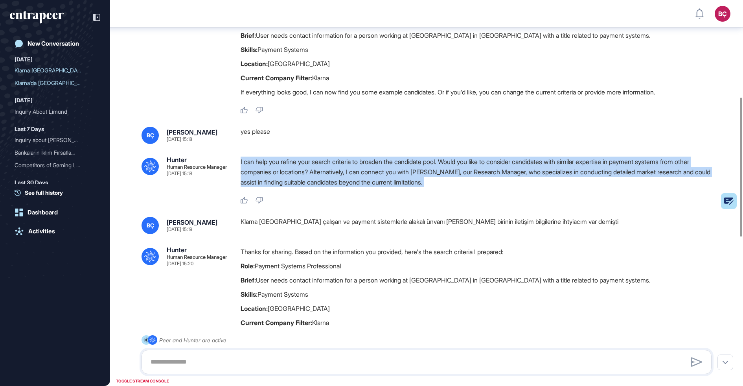
click at [270, 167] on p "I can help you refine your search criteria to broaden the candidate pool. Would…" at bounding box center [479, 172] width 477 height 31
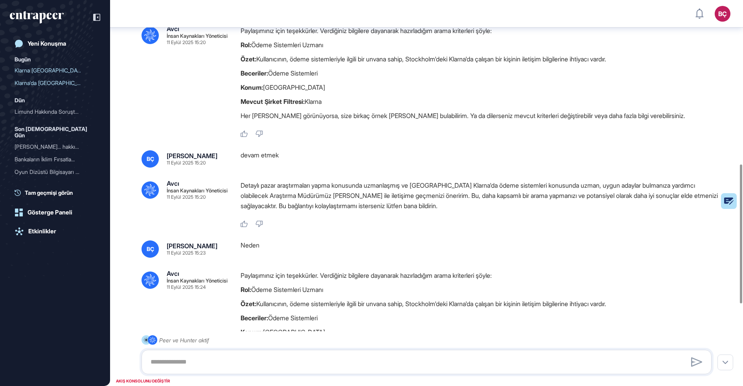
scroll to position [501, 0]
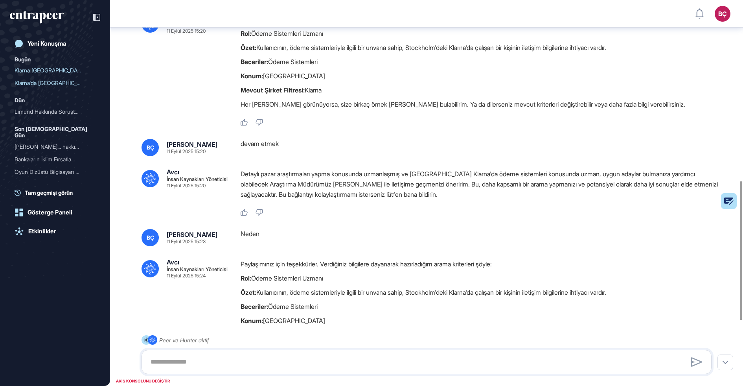
click at [258, 113] on div "Paylaşımınız için teşekkürler. Verdiğiniz bilgilere dayanarak hazırladığım aram…" at bounding box center [479, 63] width 477 height 99
click at [263, 107] on font "Her [PERSON_NAME] görünüyorsa, size birkaç örnek [PERSON_NAME] bulabilirim. Ya …" at bounding box center [463, 104] width 445 height 8
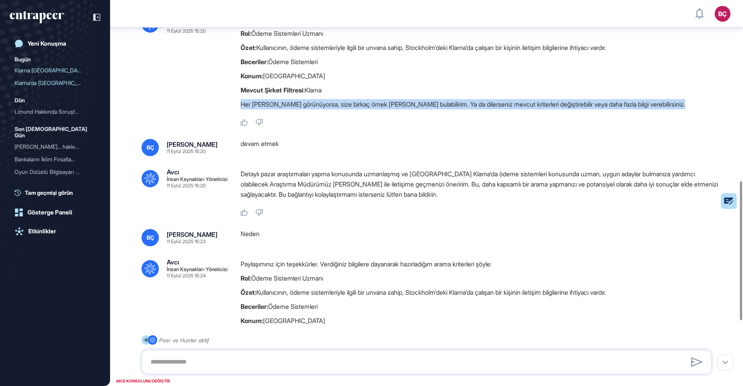
click at [263, 107] on font "Her [PERSON_NAME] görünüyorsa, size birkaç örnek [PERSON_NAME] bulabilirim. Ya …" at bounding box center [463, 104] width 445 height 8
click at [259, 107] on font "Her [PERSON_NAME] görünüyorsa, size birkaç örnek [PERSON_NAME] bulabilirim. Ya …" at bounding box center [463, 104] width 445 height 8
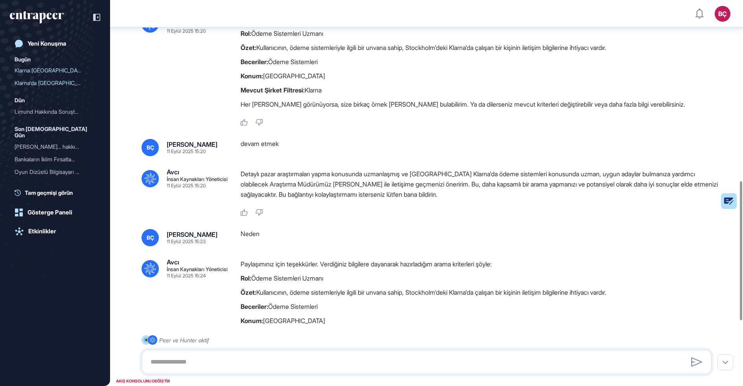
click at [259, 107] on font "Her [PERSON_NAME] görünüyorsa, size birkaç örnek [PERSON_NAME] bulabilirim. Ya …" at bounding box center [463, 104] width 445 height 8
click at [247, 107] on font "Her [PERSON_NAME] görünüyorsa, size birkaç örnek [PERSON_NAME] bulabilirim. Ya …" at bounding box center [463, 104] width 445 height 8
click at [256, 165] on div ".cls-2{fill:#fff} Avcı İnsan Kaynakları Yöneticisi 11 Eylül 2025 15:17 [PERSON_…" at bounding box center [426, 35] width 633 height 1018
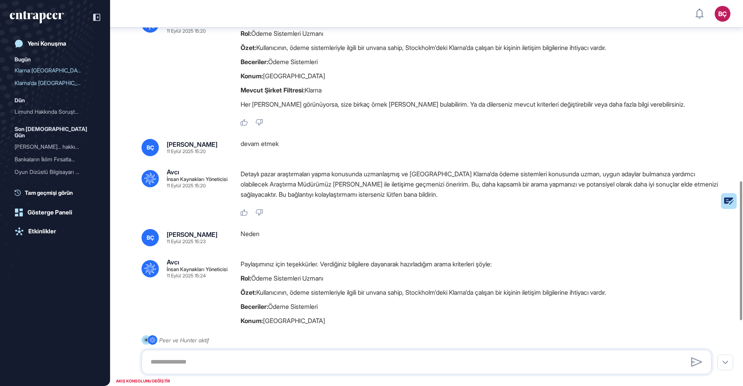
click at [256, 165] on div ".cls-2{fill:#fff} Avcı İnsan Kaynakları Yöneticisi 11 Eylül 2025 15:17 [PERSON_…" at bounding box center [426, 35] width 633 height 1018
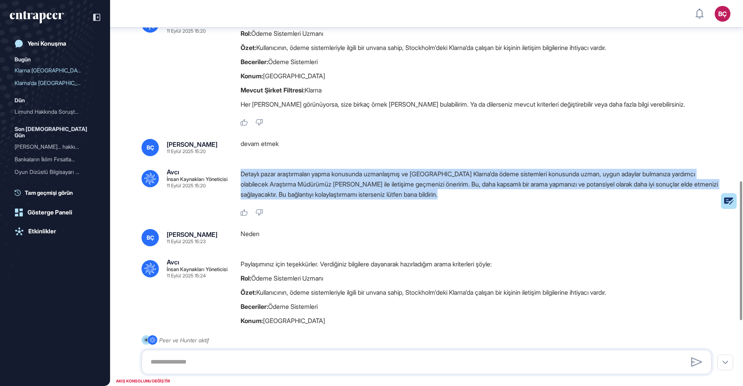
click at [256, 174] on font "Detaylı pazar araştırmaları yapma konusunda uzmanlaşmış ve [GEOGRAPHIC_DATA] Kl…" at bounding box center [479, 184] width 477 height 28
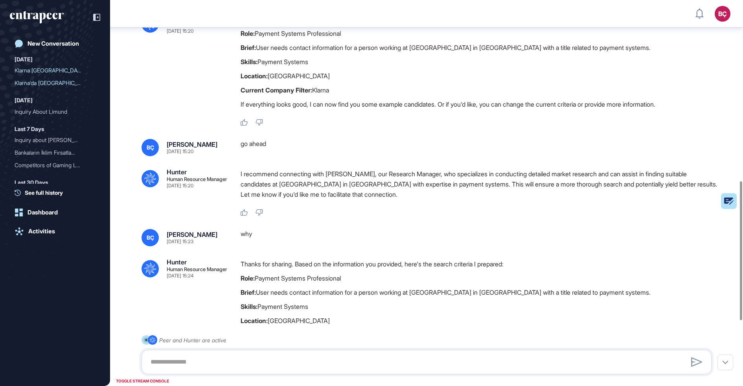
click at [387, 186] on p "I recommend connecting with [PERSON_NAME], our Research Manager, who specialize…" at bounding box center [479, 184] width 477 height 31
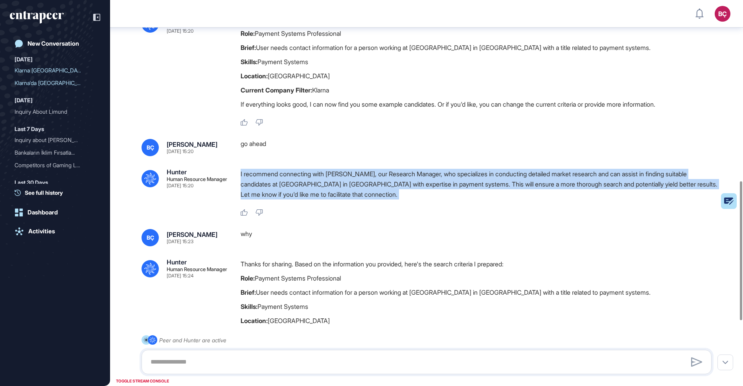
click at [372, 197] on p "I recommend connecting with [PERSON_NAME], our Research Manager, who specialize…" at bounding box center [479, 184] width 477 height 31
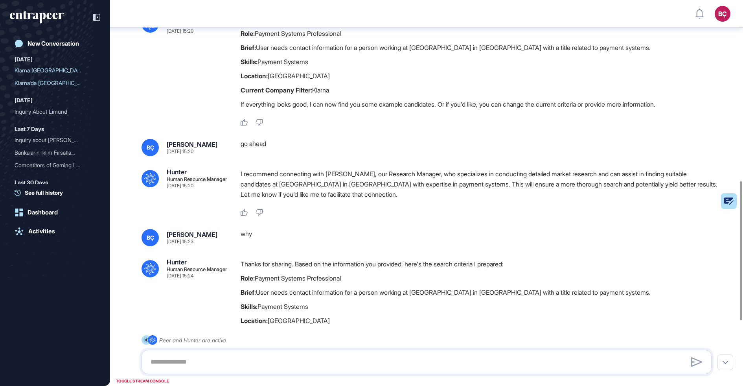
click at [179, 82] on div ".cls-2{fill:#fff} Hunter Human Resource Manager [DATE] 15:20 Thanks for sharing…" at bounding box center [427, 70] width 570 height 112
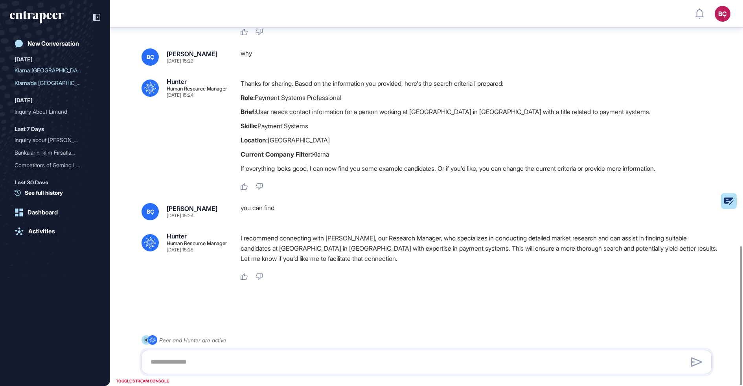
scroll to position [682, 0]
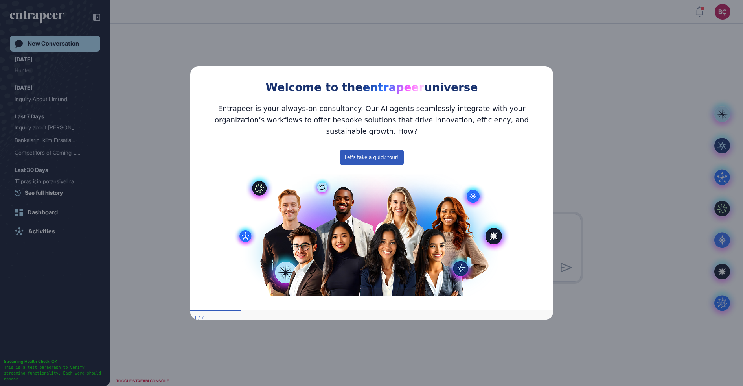
click at [549, 67] on icon "Close Preview" at bounding box center [548, 65] width 3 height 3
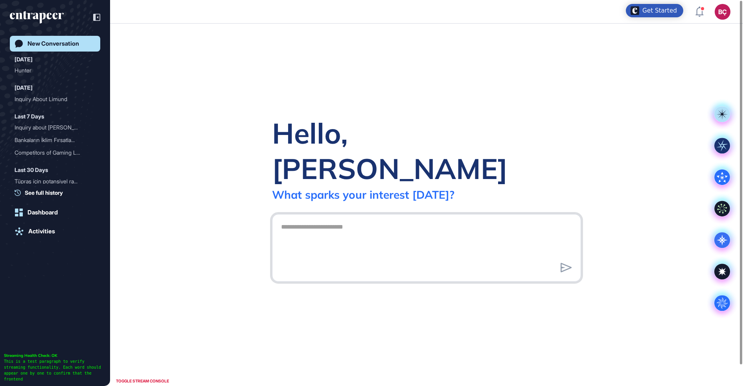
click at [461, 219] on textarea at bounding box center [426, 246] width 300 height 55
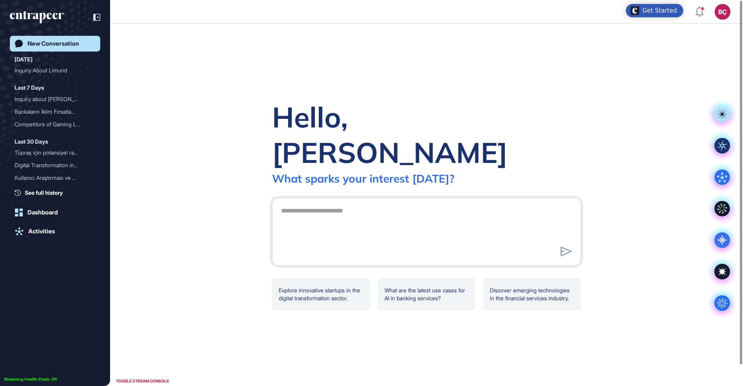
scroll to position [0, 0]
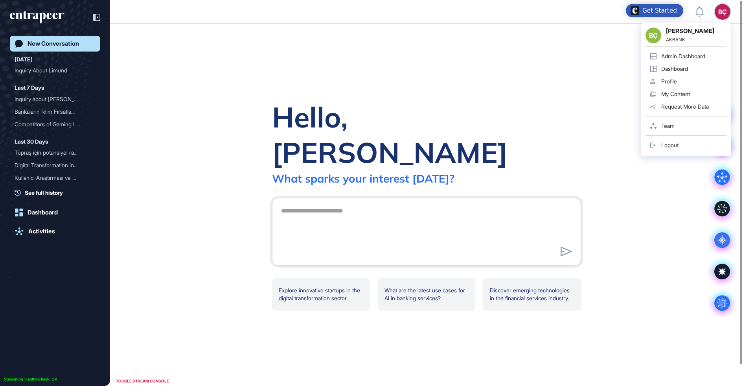
click at [685, 57] on div "Admin Dashboard" at bounding box center [683, 56] width 44 height 6
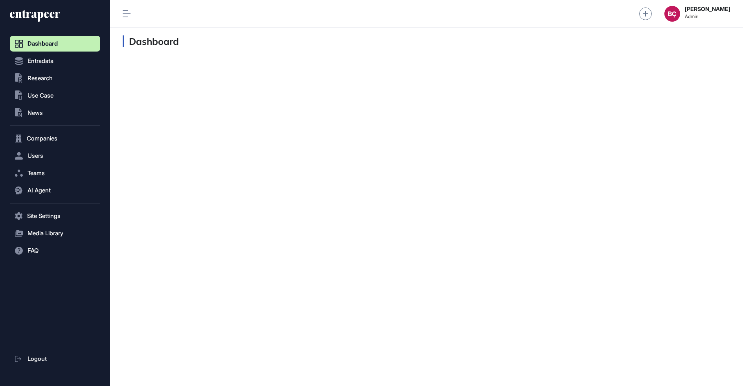
scroll to position [0, 0]
click at [32, 154] on span "Users" at bounding box center [36, 156] width 16 height 6
click at [39, 175] on span "User List" at bounding box center [37, 172] width 22 height 6
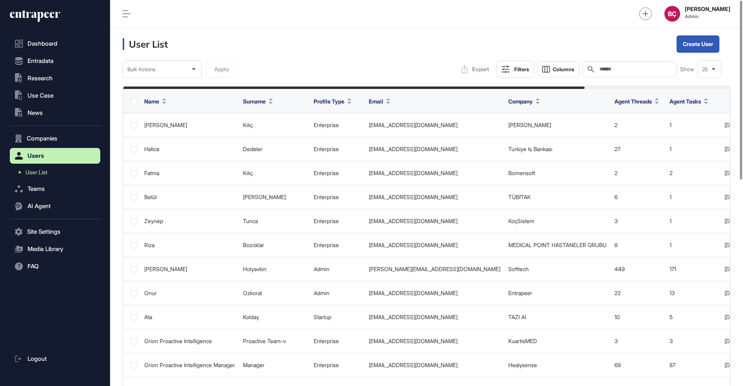
scroll to position [386, 633]
click at [603, 69] on input "text" at bounding box center [635, 69] width 73 height 6
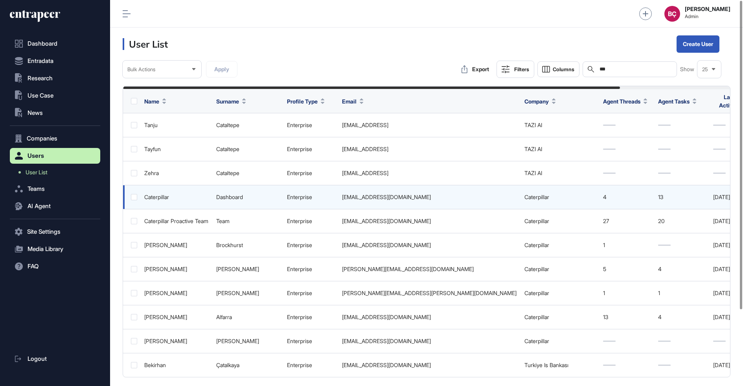
type input "***"
click at [442, 194] on div "caterpillar-dashboard@entrapeer.com" at bounding box center [429, 197] width 175 height 6
click at [443, 194] on div "caterpillar-dashboard@entrapeer.com" at bounding box center [429, 197] width 175 height 6
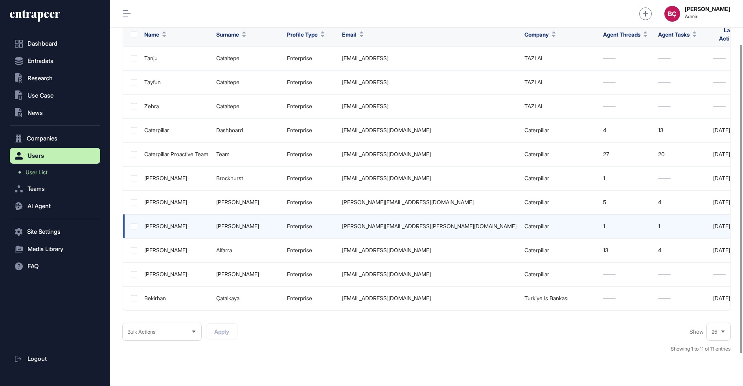
scroll to position [69, 0]
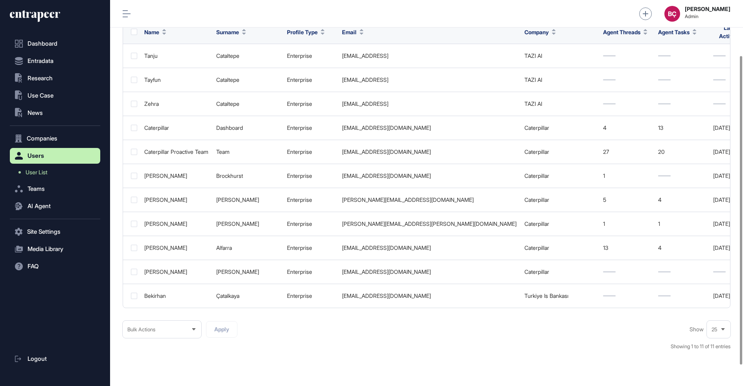
click at [391, 335] on div "Bulk Actions Apply Show 25 Showing 1 to 11 of 11 entries" at bounding box center [427, 340] width 608 height 38
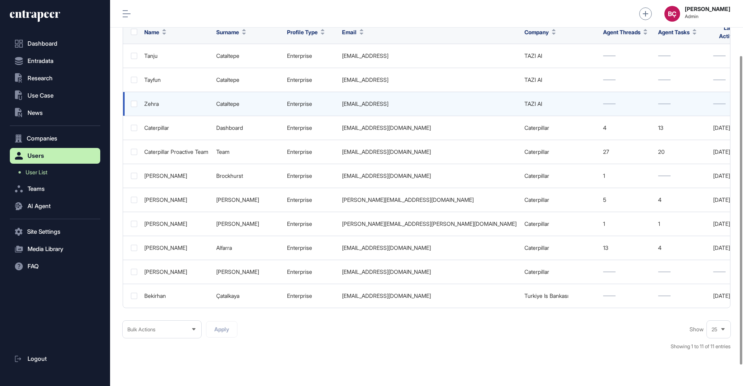
scroll to position [0, 0]
